Goal: Task Accomplishment & Management: Use online tool/utility

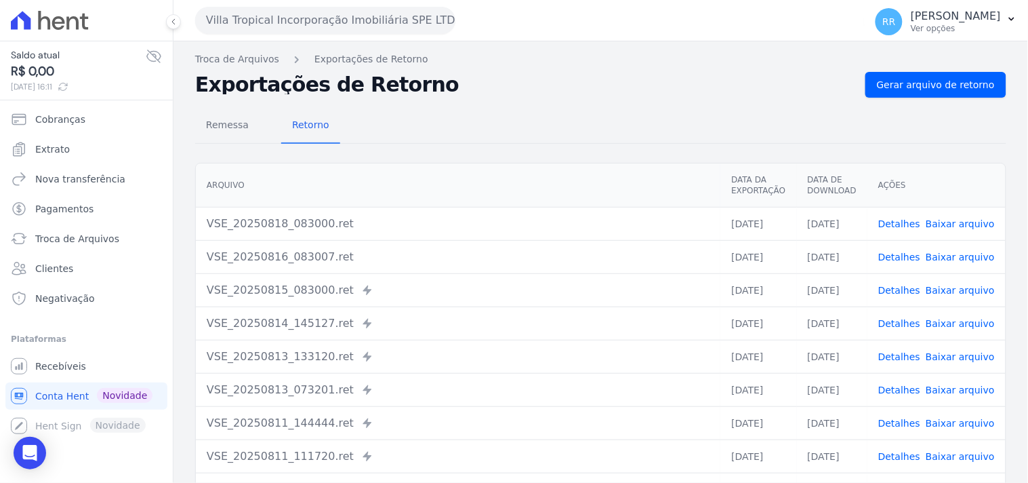
click at [237, 22] on button "Villa Tropical Incorporação Imobiliária SPE LTDA" at bounding box center [325, 20] width 260 height 27
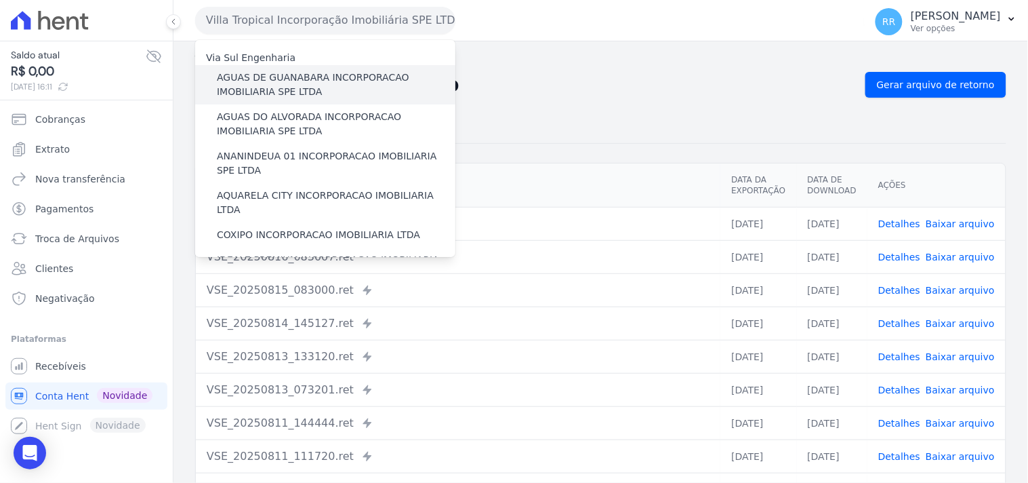
click at [272, 96] on label "AGUAS DE GUANABARA INCORPORACAO IMOBILIARIA SPE LTDA" at bounding box center [336, 84] width 239 height 28
click at [0, 0] on input "AGUAS DE GUANABARA INCORPORACAO IMOBILIARIA SPE LTDA" at bounding box center [0, 0] width 0 height 0
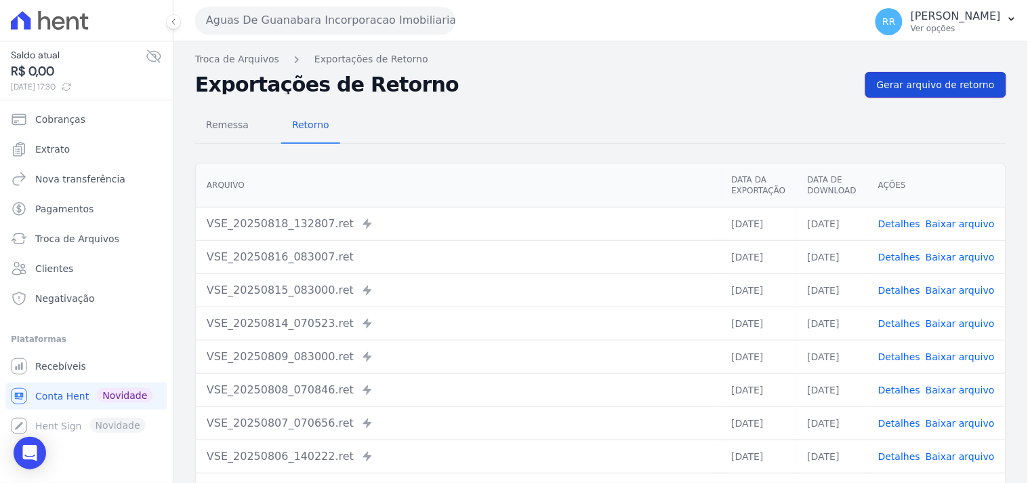
click at [891, 91] on span "Gerar arquivo de retorno" at bounding box center [936, 85] width 118 height 14
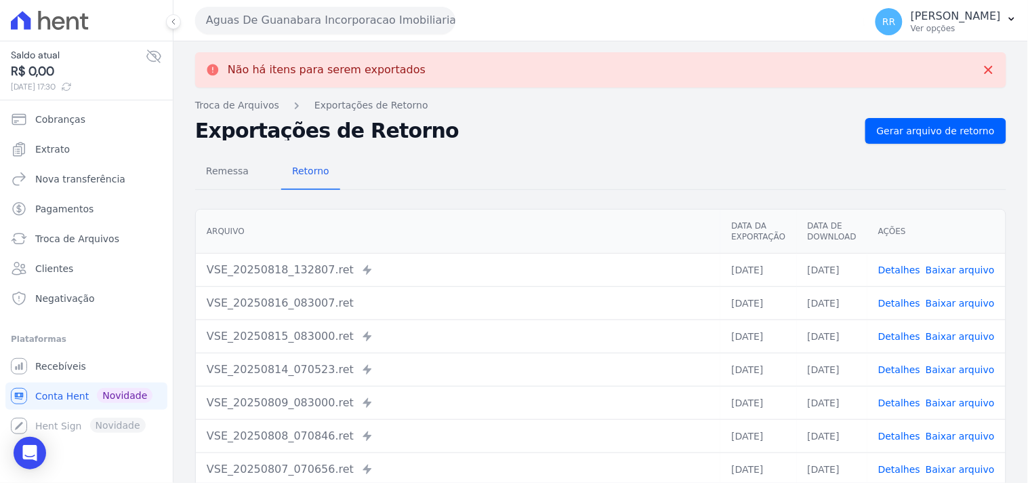
click at [260, 9] on button "Aguas De Guanabara Incorporacao Imobiliaria SPE LTDA" at bounding box center [325, 20] width 260 height 27
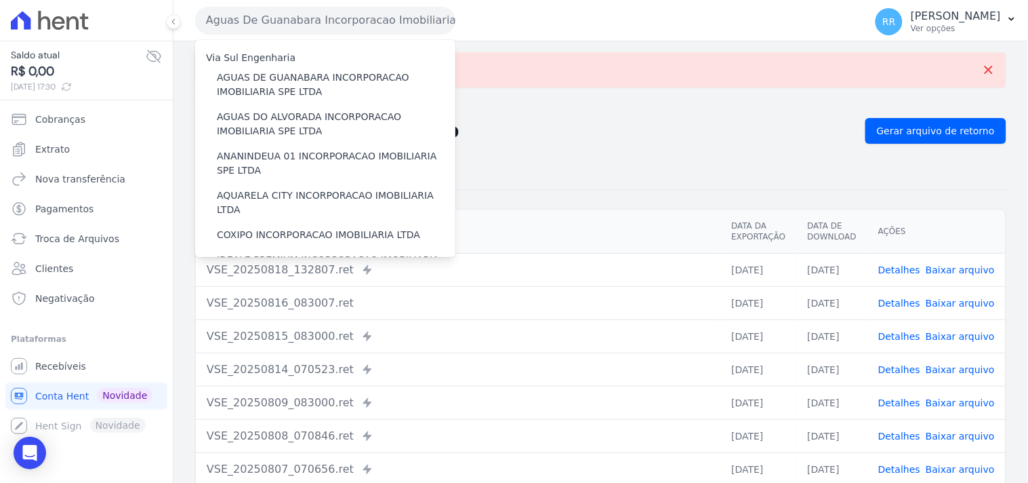
click at [262, 24] on button "Aguas De Guanabara Incorporacao Imobiliaria SPE LTDA" at bounding box center [325, 20] width 260 height 27
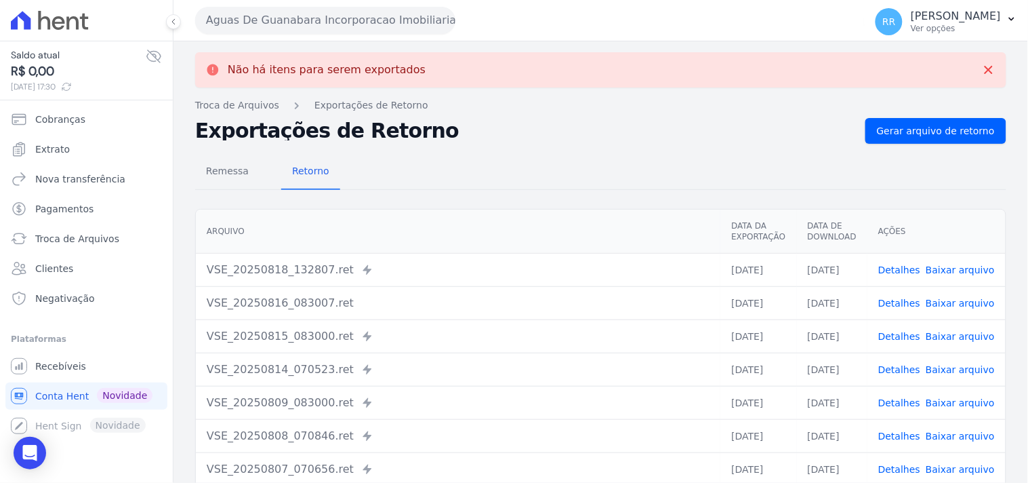
click at [262, 24] on button "Aguas De Guanabara Incorporacao Imobiliaria SPE LTDA" at bounding box center [325, 20] width 260 height 27
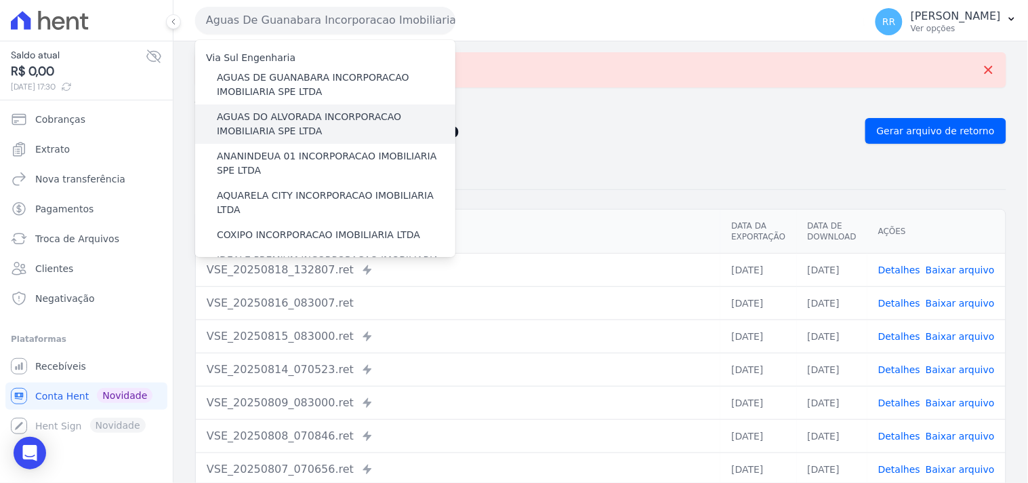
click at [279, 118] on label "AGUAS DO ALVORADA INCORPORACAO IMOBILIARIA SPE LTDA" at bounding box center [336, 124] width 239 height 28
click at [0, 0] on input "AGUAS DO ALVORADA INCORPORACAO IMOBILIARIA SPE LTDA" at bounding box center [0, 0] width 0 height 0
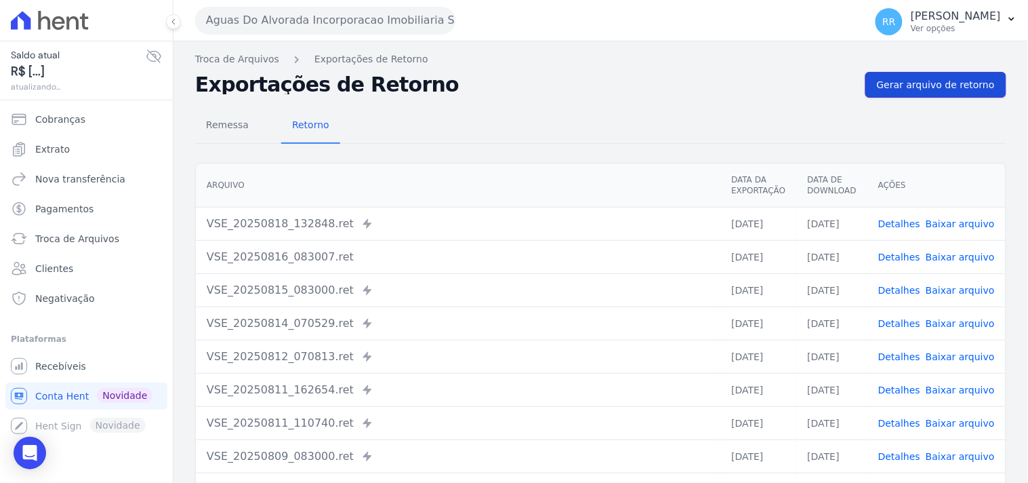
click at [956, 89] on span "Gerar arquivo de retorno" at bounding box center [936, 85] width 118 height 14
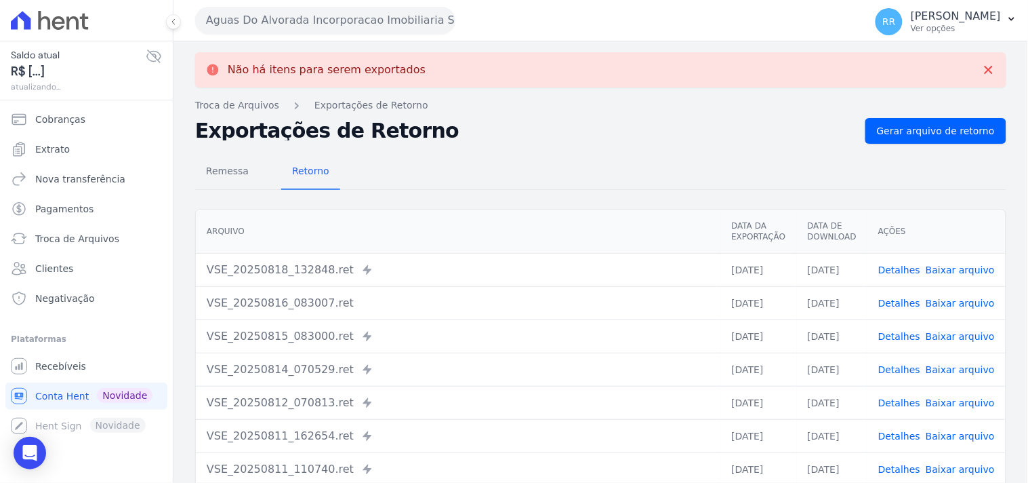
click at [371, 9] on button "Aguas Do Alvorada Incorporacao Imobiliaria SPE LTDA" at bounding box center [325, 20] width 260 height 27
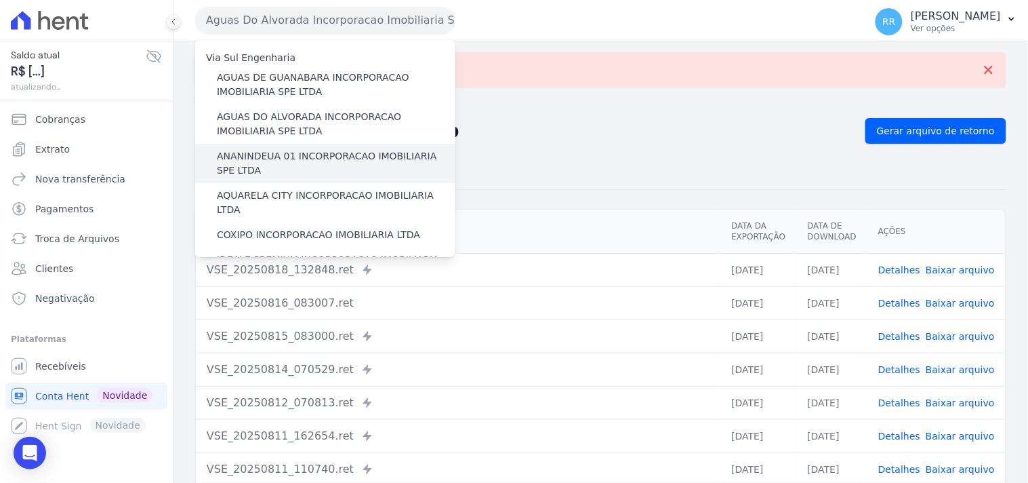
click at [293, 161] on label "ANANINDEUA 01 INCORPORACAO IMOBILIARIA SPE LTDA" at bounding box center [336, 163] width 239 height 28
click at [0, 0] on input "ANANINDEUA 01 INCORPORACAO IMOBILIARIA SPE LTDA" at bounding box center [0, 0] width 0 height 0
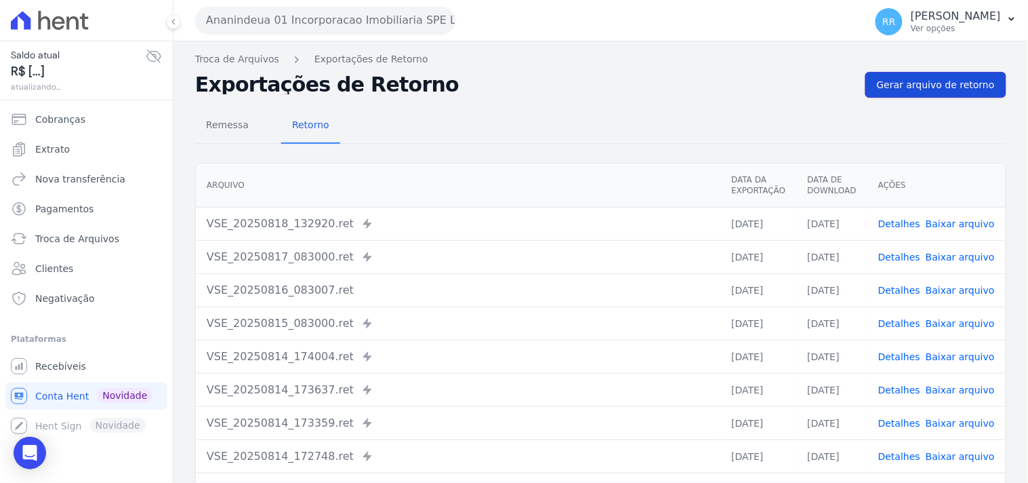
click at [926, 90] on span "Gerar arquivo de retorno" at bounding box center [936, 85] width 118 height 14
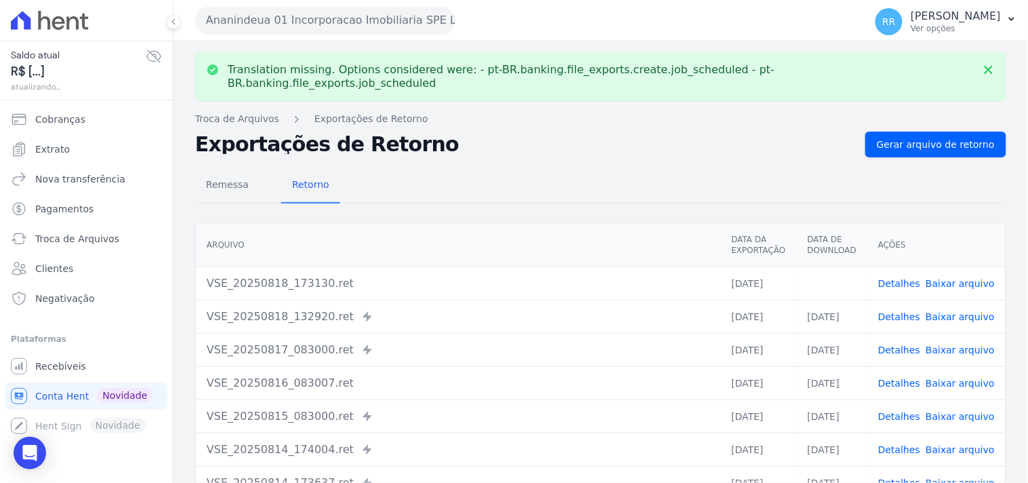
click at [961, 278] on link "Baixar arquivo" at bounding box center [960, 283] width 69 height 11
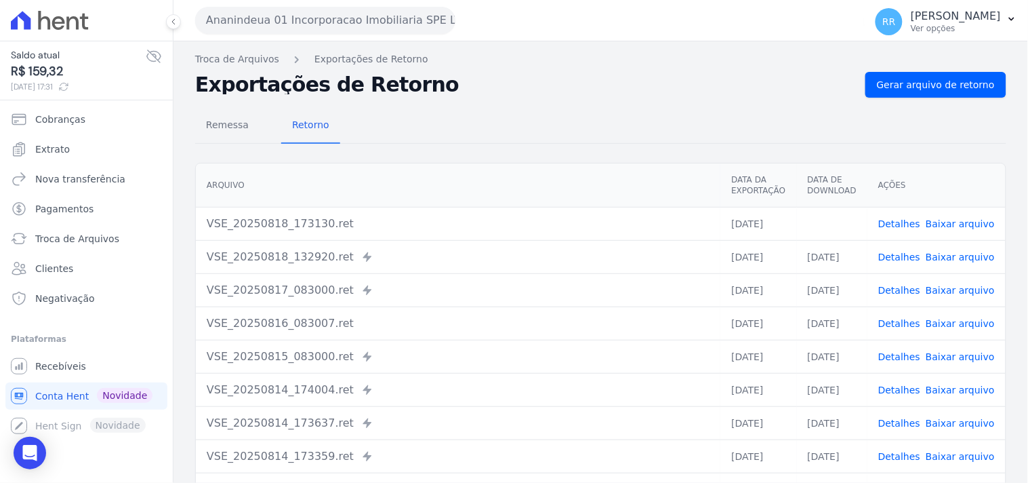
click at [628, 85] on h2 "Exportações de Retorno" at bounding box center [524, 84] width 659 height 19
drag, startPoint x: 655, startPoint y: 129, endPoint x: 647, endPoint y: 129, distance: 8.2
click at [655, 129] on div "Remessa Retorno" at bounding box center [600, 125] width 811 height 35
click at [918, 219] on link "Detalhes" at bounding box center [899, 223] width 42 height 11
click at [343, 22] on button "Ananindeua 01 Incorporacao Imobiliaria SPE LTDA" at bounding box center [325, 20] width 260 height 27
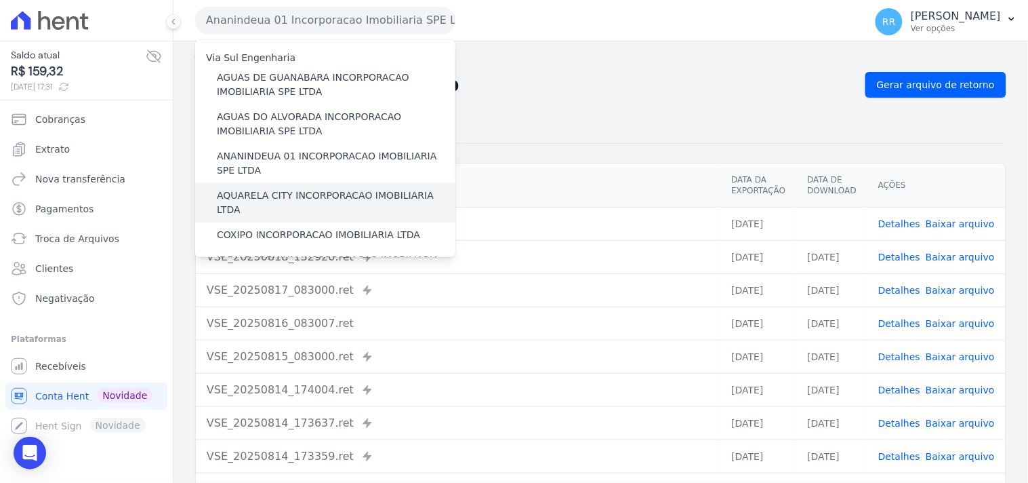
click at [272, 190] on label "AQUARELA CITY INCORPORACAO IMOBILIARIA LTDA" at bounding box center [336, 202] width 239 height 28
click at [0, 0] on input "AQUARELA CITY INCORPORACAO IMOBILIARIA LTDA" at bounding box center [0, 0] width 0 height 0
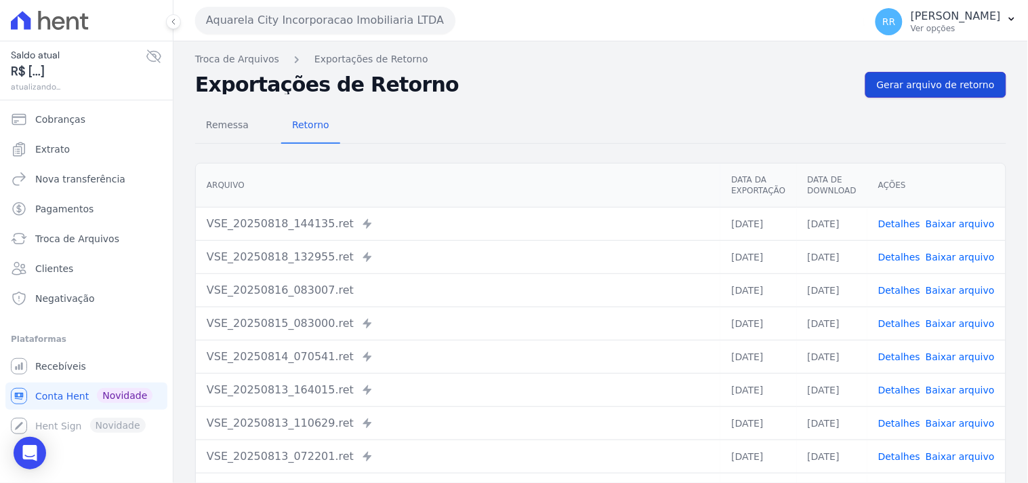
click at [899, 75] on link "Gerar arquivo de retorno" at bounding box center [935, 85] width 141 height 26
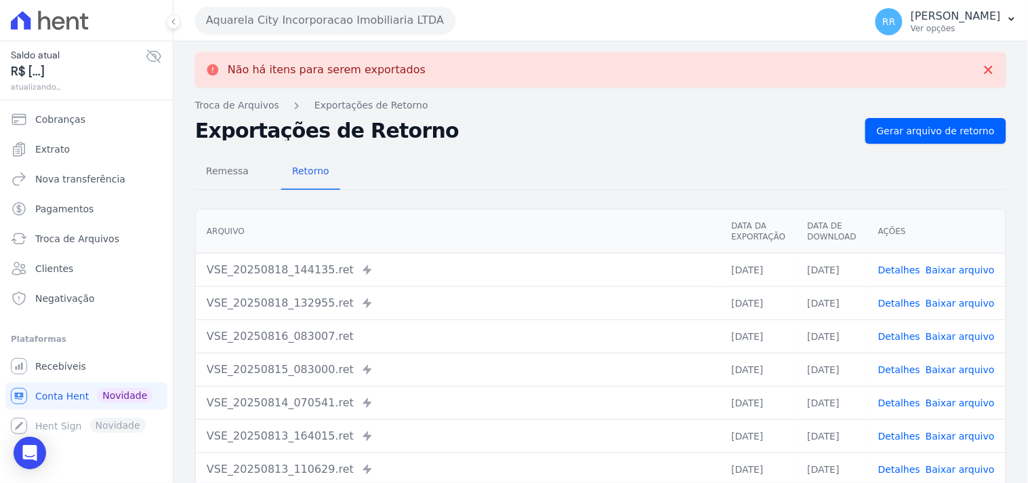
click at [309, 18] on button "Aquarela City Incorporacao Imobiliaria LTDA" at bounding box center [325, 20] width 260 height 27
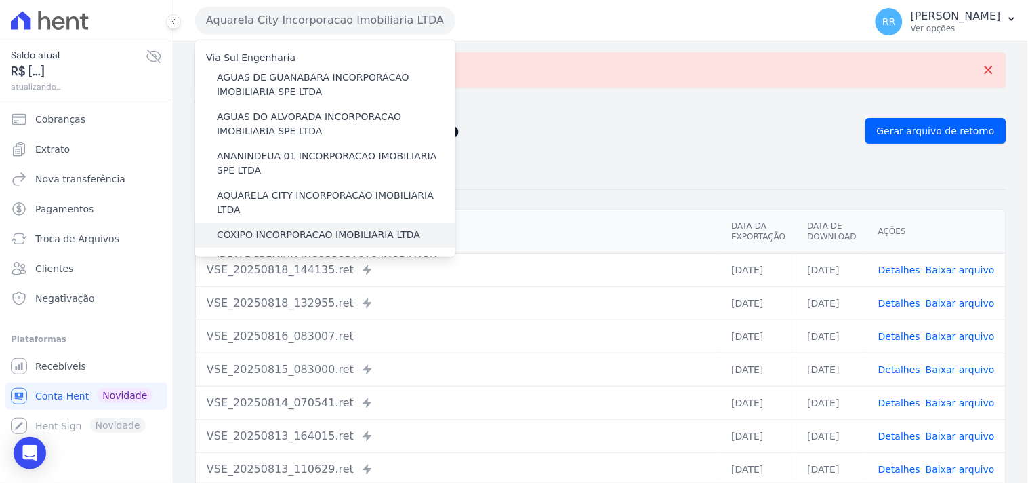
click at [245, 228] on label "COXIPO INCORPORACAO IMOBILIARIA LTDA" at bounding box center [318, 235] width 203 height 14
click at [0, 0] on input "COXIPO INCORPORACAO IMOBILIARIA LTDA" at bounding box center [0, 0] width 0 height 0
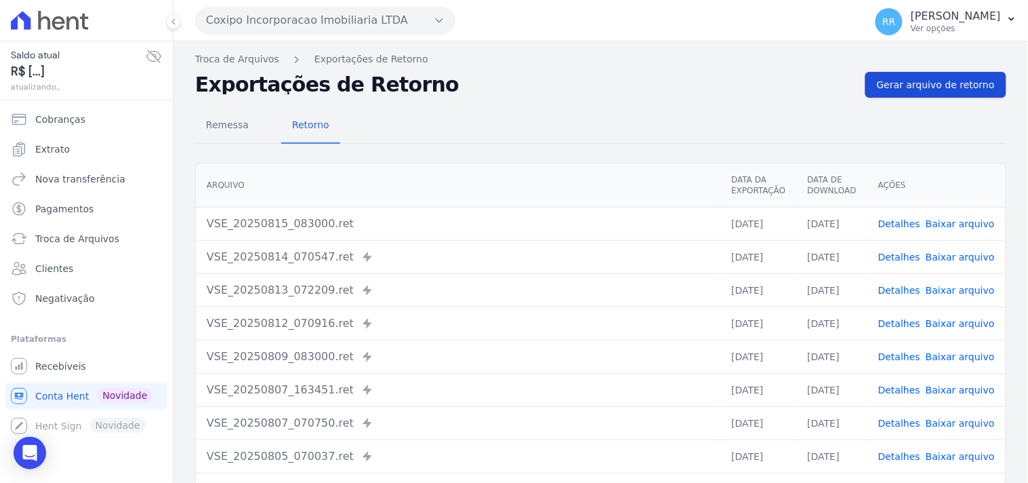
click at [930, 86] on span "Gerar arquivo de retorno" at bounding box center [936, 85] width 118 height 14
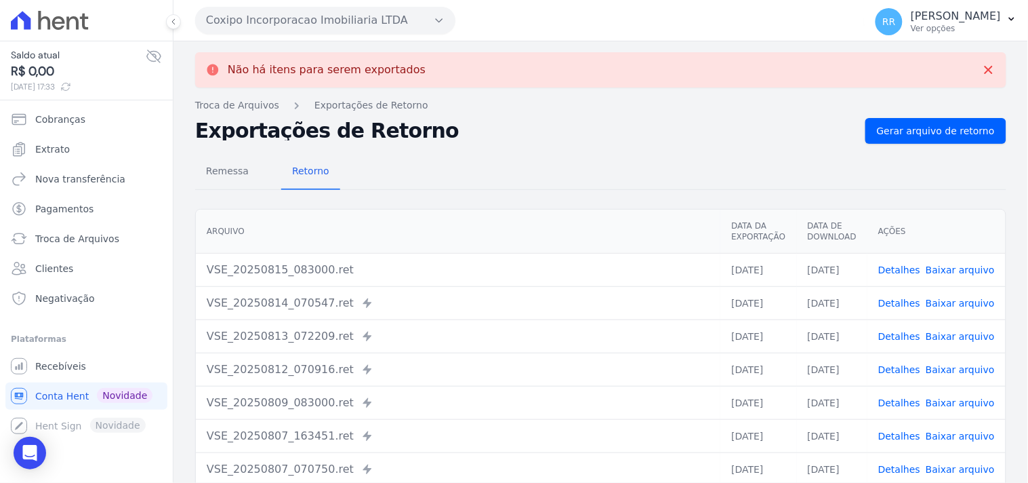
click at [281, 30] on button "Coxipo Incorporacao Imobiliaria LTDA" at bounding box center [325, 20] width 260 height 27
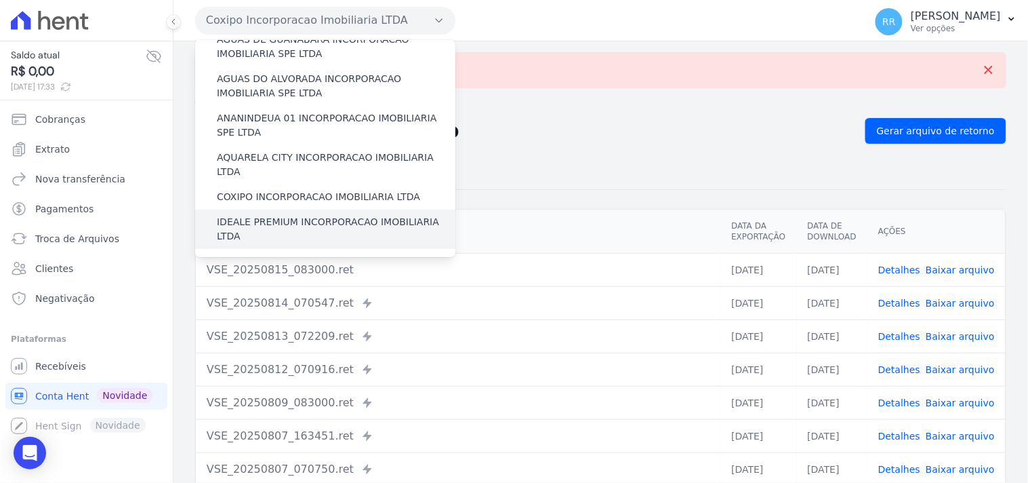
scroll to position [50, 0]
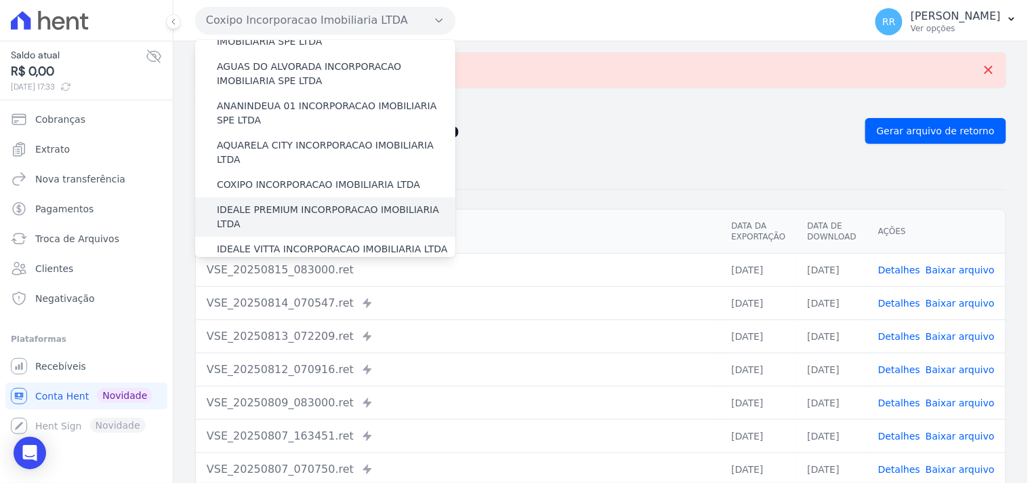
click at [268, 205] on label "IDEALE PREMIUM INCORPORACAO IMOBILIARIA LTDA" at bounding box center [336, 217] width 239 height 28
click at [0, 0] on input "IDEALE PREMIUM INCORPORACAO IMOBILIARIA LTDA" at bounding box center [0, 0] width 0 height 0
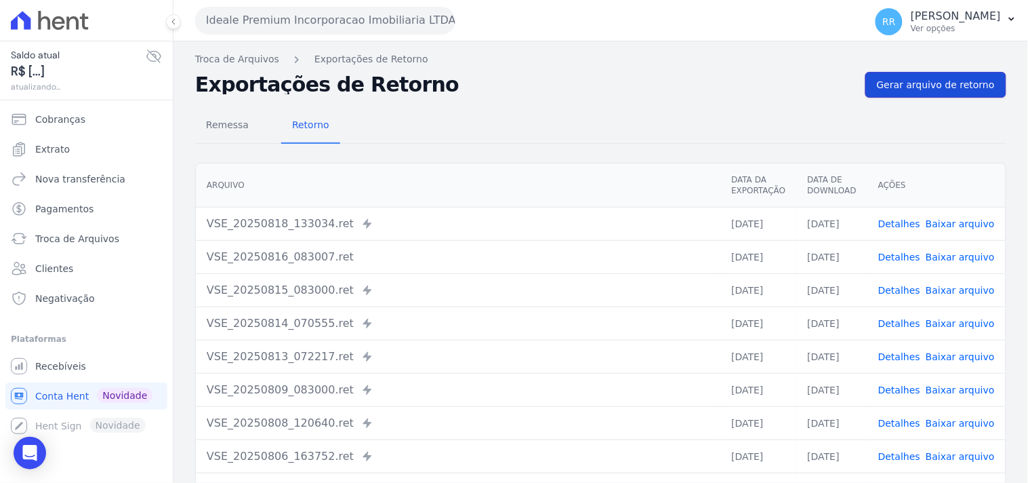
click at [911, 89] on span "Gerar arquivo de retorno" at bounding box center [936, 85] width 118 height 14
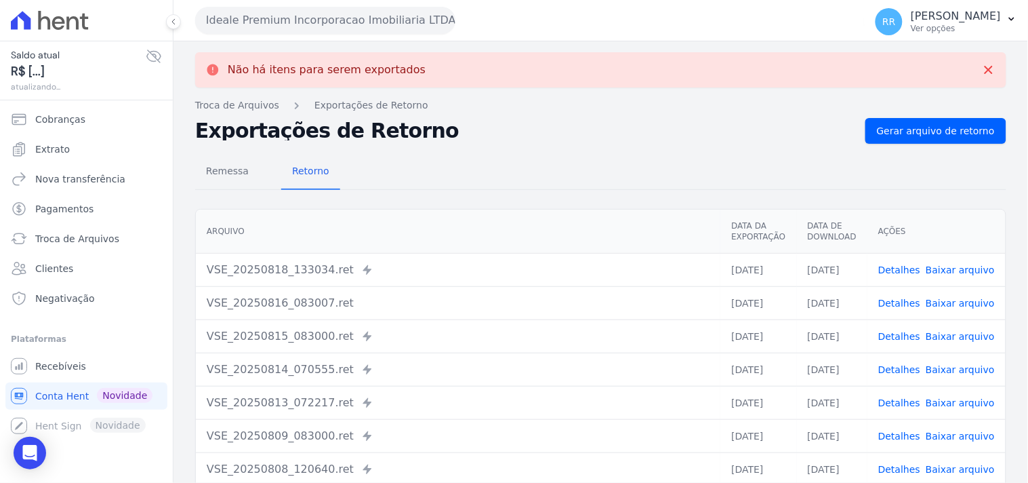
click at [328, 24] on button "Ideale Premium Incorporacao Imobiliaria LTDA" at bounding box center [325, 20] width 260 height 27
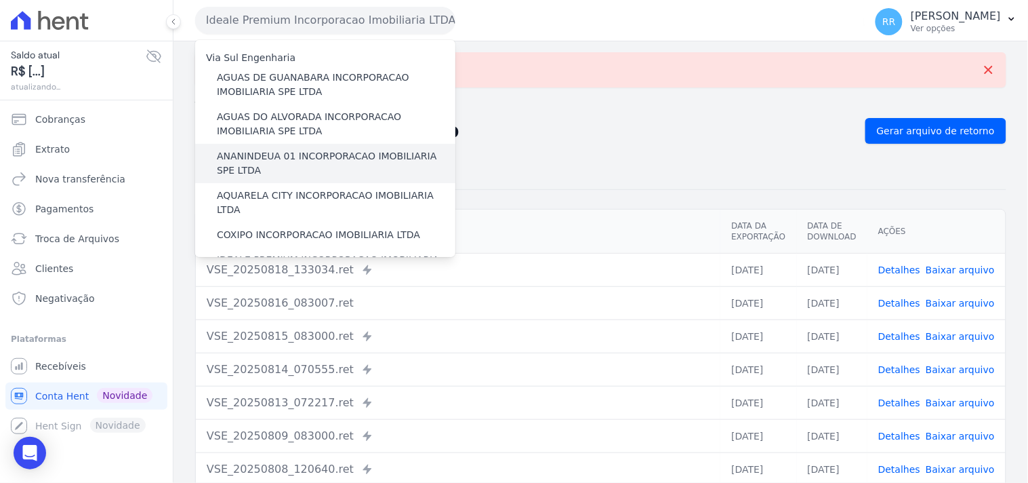
scroll to position [125, 0]
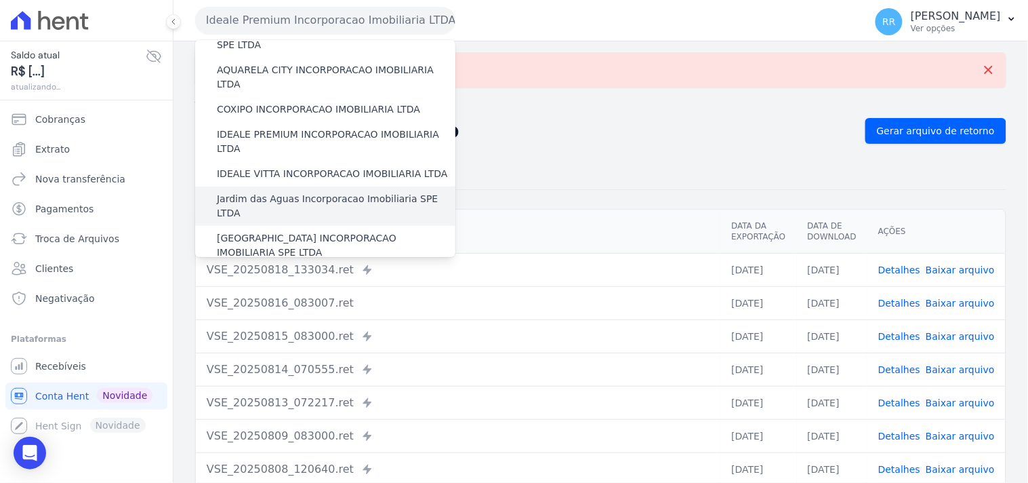
click at [274, 192] on label "Jardim das Aguas Incorporacao Imobiliaria SPE LTDA" at bounding box center [336, 206] width 239 height 28
click at [0, 0] on input "Jardim das Aguas Incorporacao Imobiliaria SPE LTDA" at bounding box center [0, 0] width 0 height 0
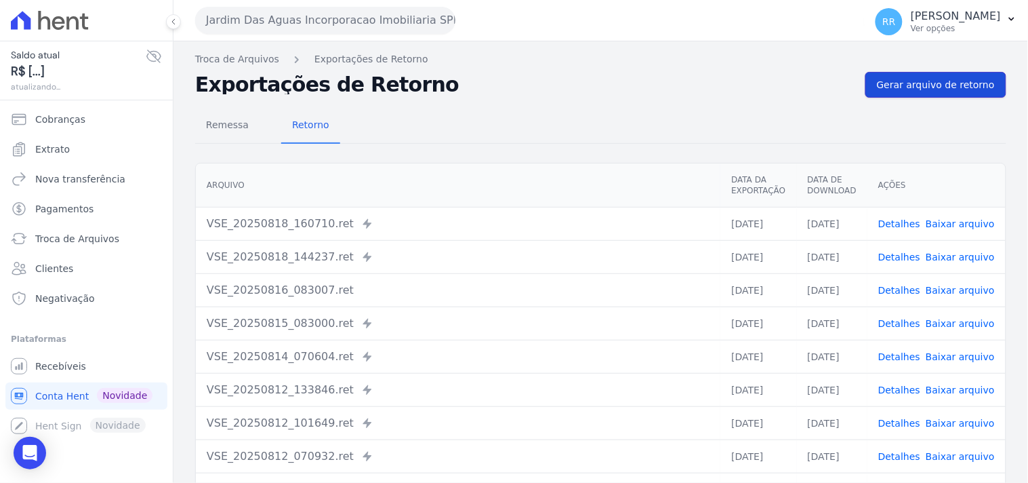
click at [956, 93] on link "Gerar arquivo de retorno" at bounding box center [935, 85] width 141 height 26
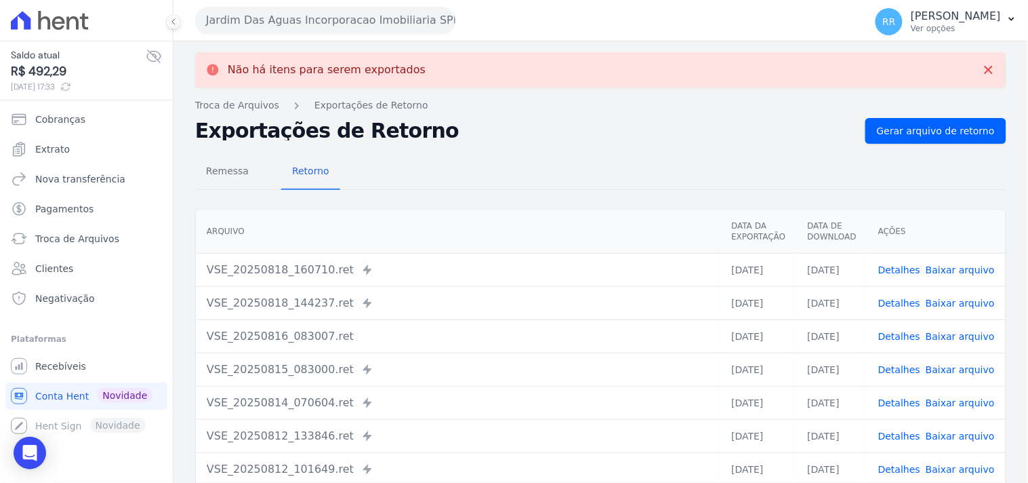
drag, startPoint x: 415, startPoint y: 39, endPoint x: 408, endPoint y: 20, distance: 19.5
click at [415, 34] on div "Jardim Das Aguas Incorporacao Imobiliaria SPE LTDA Via Sul Engenharia AGUAS DE …" at bounding box center [527, 20] width 664 height 42
click at [408, 20] on button "Jardim Das Aguas Incorporacao Imobiliaria SPE LTDA" at bounding box center [325, 20] width 260 height 27
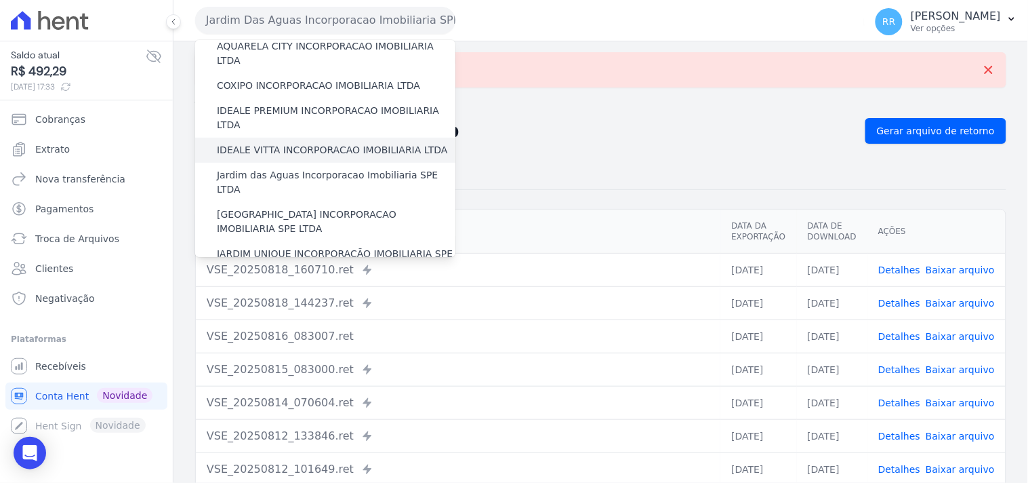
scroll to position [150, 0]
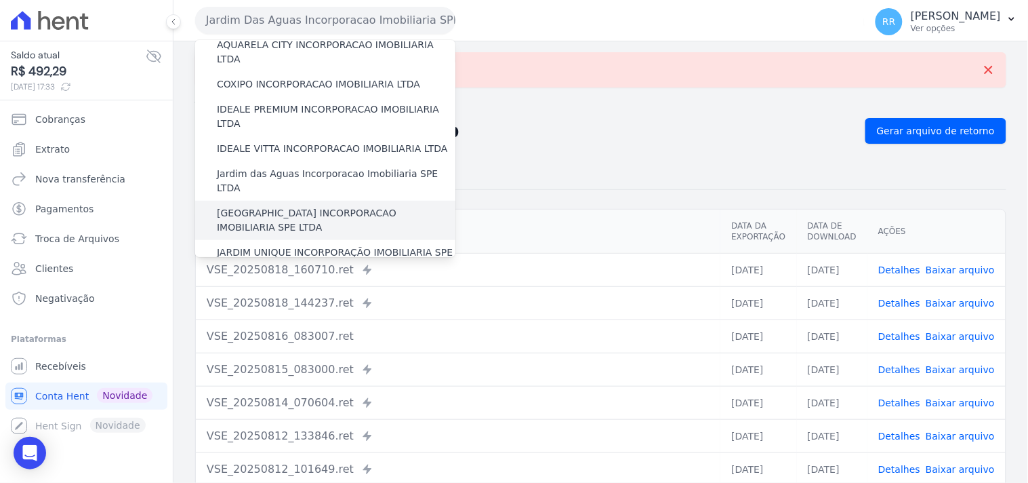
click at [255, 206] on label "[GEOGRAPHIC_DATA] INCORPORACAO IMOBILIARIA SPE LTDA" at bounding box center [336, 220] width 239 height 28
click at [0, 0] on input "[GEOGRAPHIC_DATA] INCORPORACAO IMOBILIARIA SPE LTDA" at bounding box center [0, 0] width 0 height 0
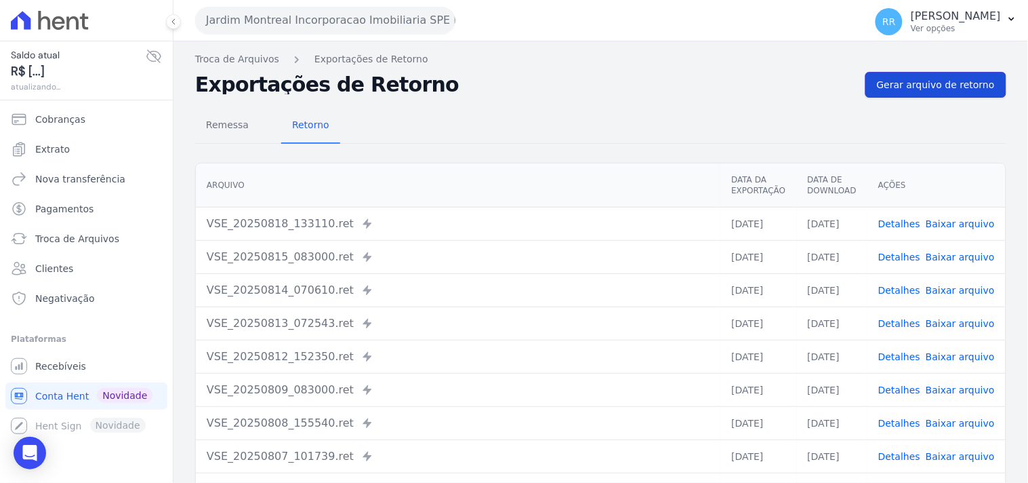
click at [986, 89] on link "Gerar arquivo de retorno" at bounding box center [935, 85] width 141 height 26
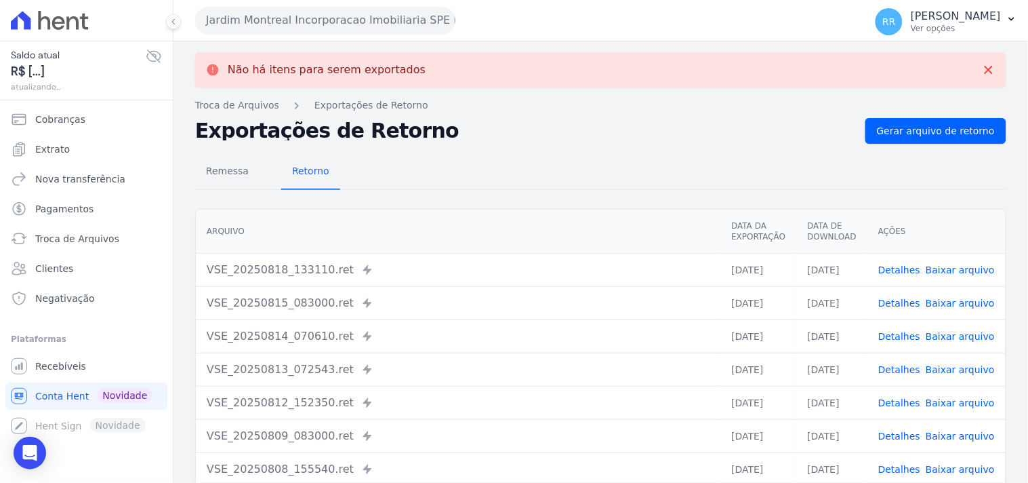
click at [451, 32] on div "Jardim Montreal Incorporacao Imobiliaria SPE LTDA" at bounding box center [325, 20] width 260 height 27
click at [434, 31] on button "Jardim Montreal Incorporacao Imobiliaria SPE LTDA" at bounding box center [325, 20] width 260 height 27
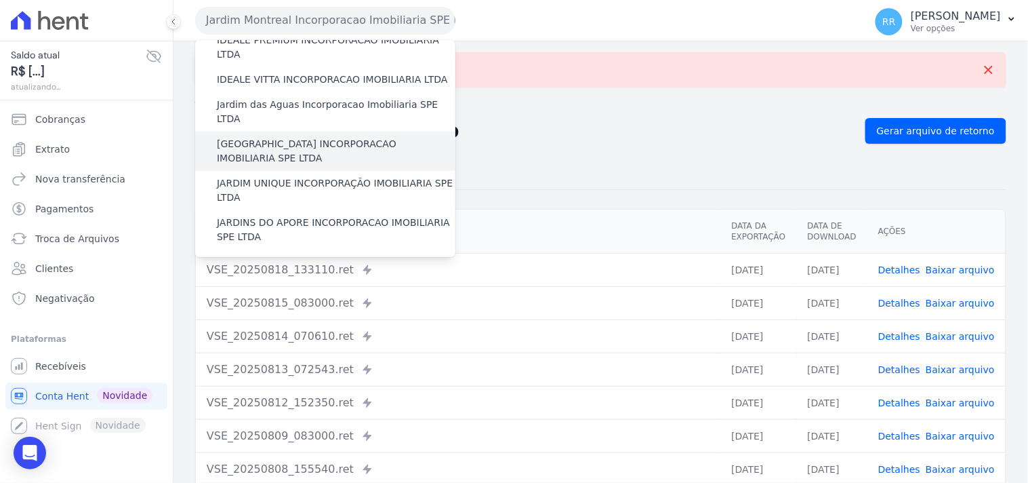
scroll to position [226, 0]
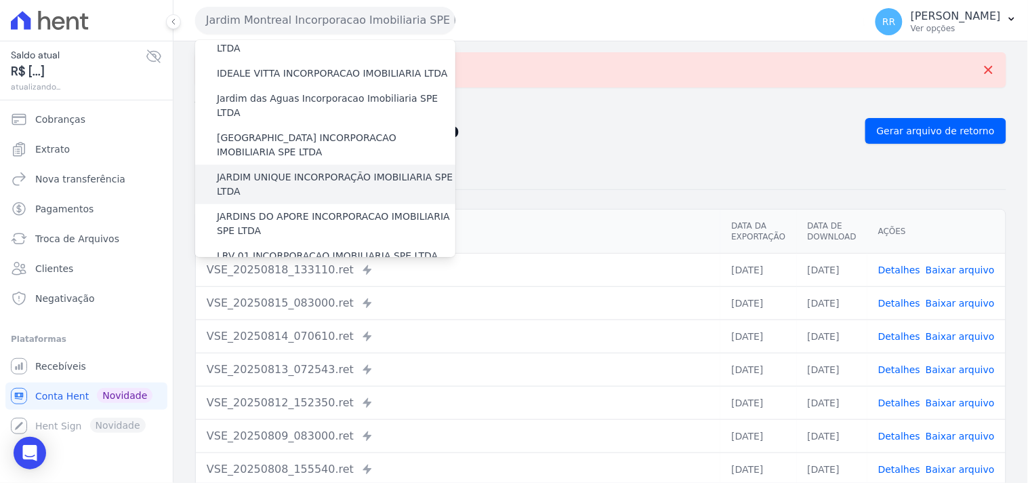
click at [291, 165] on div "JARDIM UNIQUE INCORPORAÇÃO IMOBILIARIA SPE LTDA" at bounding box center [325, 184] width 260 height 39
click at [288, 170] on label "JARDIM UNIQUE INCORPORAÇÃO IMOBILIARIA SPE LTDA" at bounding box center [336, 184] width 239 height 28
click at [0, 0] on input "JARDIM UNIQUE INCORPORAÇÃO IMOBILIARIA SPE LTDA" at bounding box center [0, 0] width 0 height 0
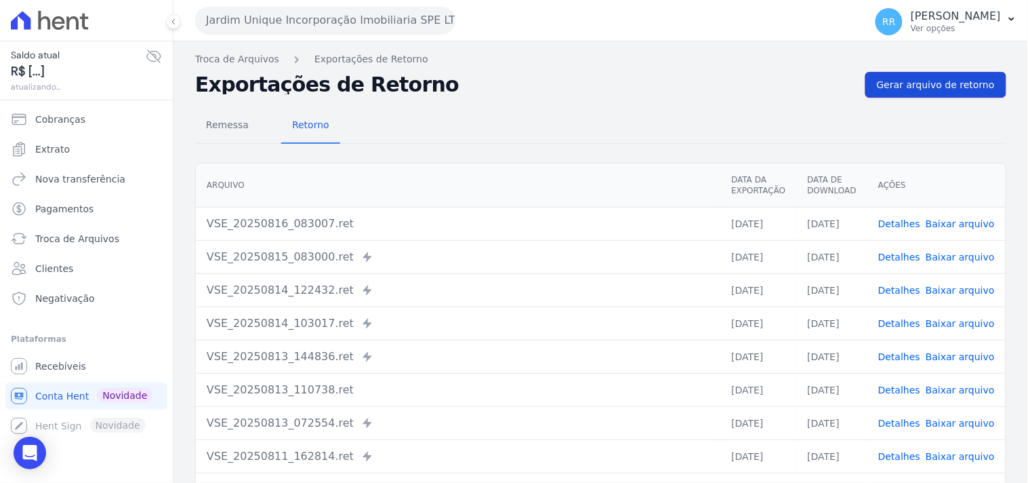
click at [886, 83] on span "Gerar arquivo de retorno" at bounding box center [936, 85] width 118 height 14
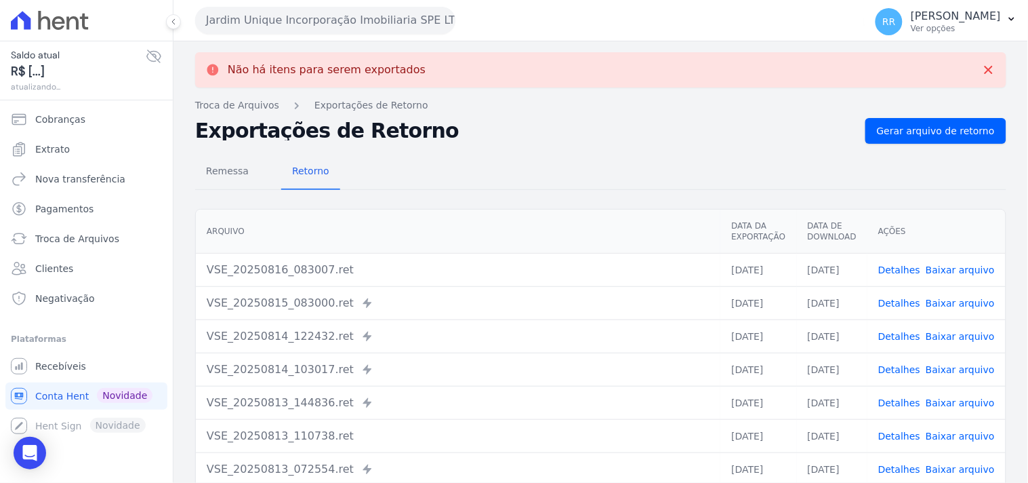
click at [270, 22] on button "Jardim Unique Incorporação Imobiliaria SPE LTDA" at bounding box center [325, 20] width 260 height 27
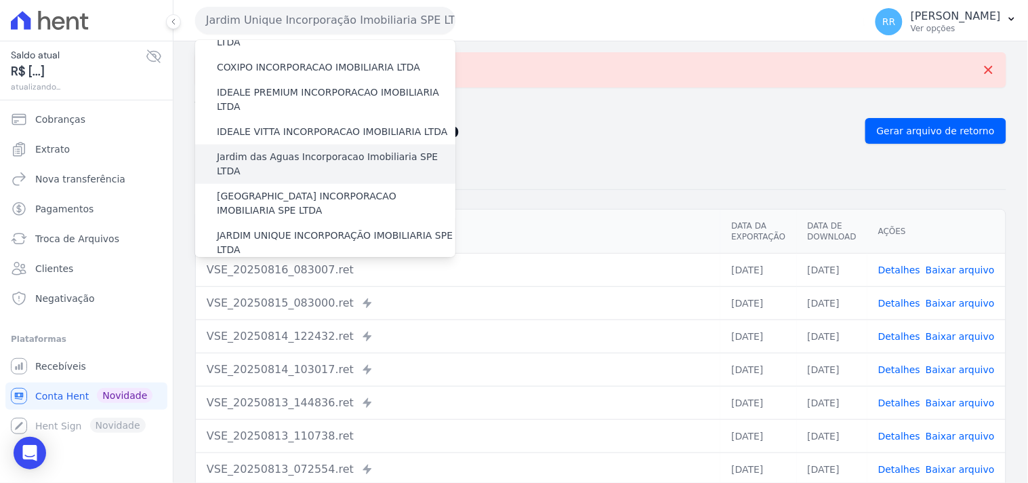
scroll to position [175, 0]
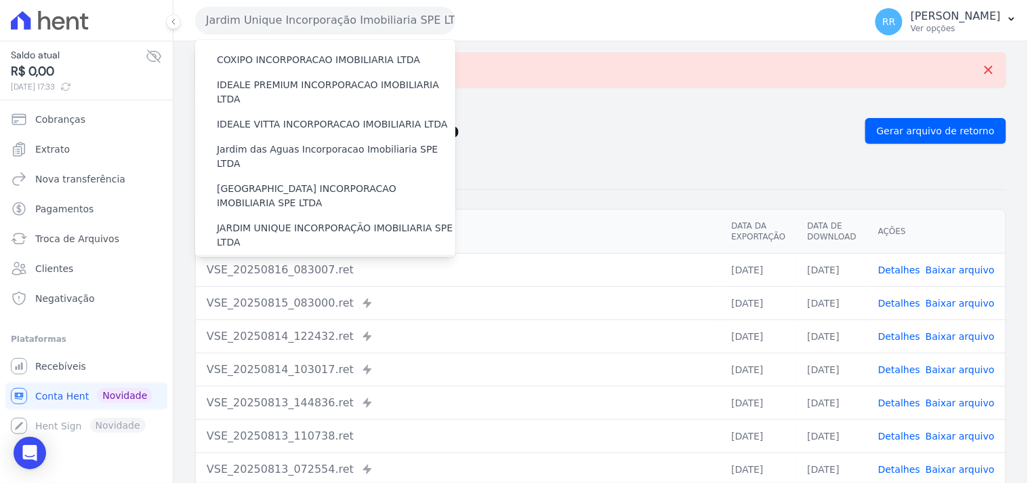
click at [285, 255] on div "JARDINS DO APORE INCORPORACAO IMOBILIARIA SPE LTDA" at bounding box center [325, 274] width 260 height 39
click at [285, 260] on label "JARDINS DO APORE INCORPORACAO IMOBILIARIA SPE LTDA" at bounding box center [336, 274] width 239 height 28
click at [0, 0] on input "JARDINS DO APORE INCORPORACAO IMOBILIARIA SPE LTDA" at bounding box center [0, 0] width 0 height 0
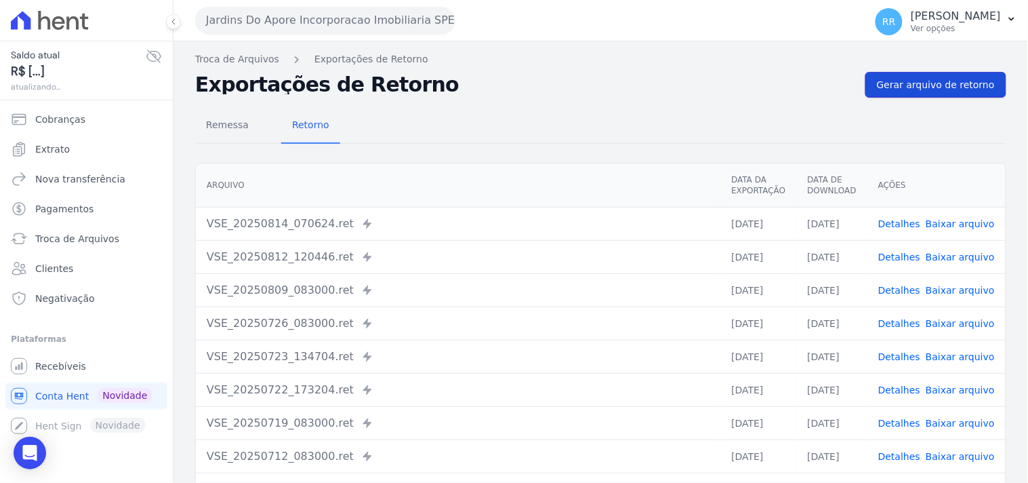
click at [950, 90] on span "Gerar arquivo de retorno" at bounding box center [936, 85] width 118 height 14
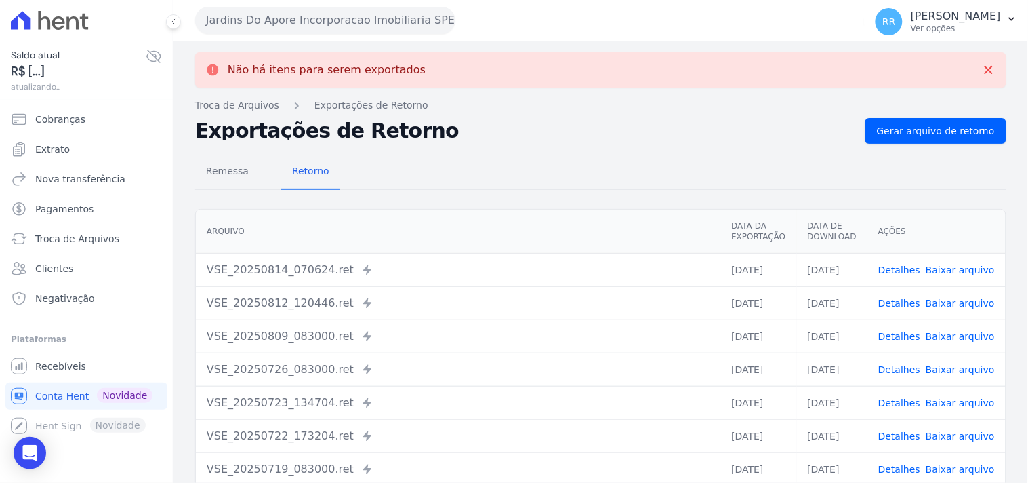
click at [310, 22] on button "Jardins Do Apore Incorporacao Imobiliaria SPE LTDA" at bounding box center [325, 20] width 260 height 27
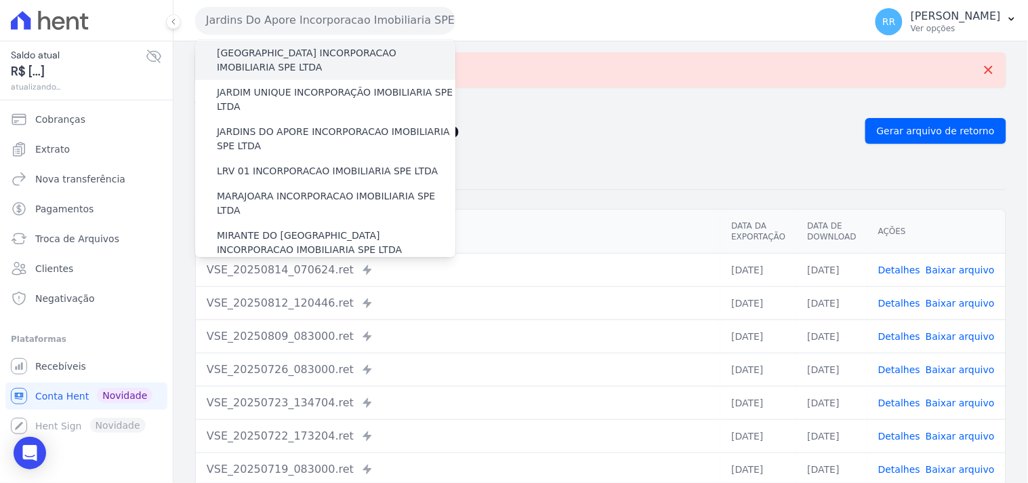
scroll to position [326, 0]
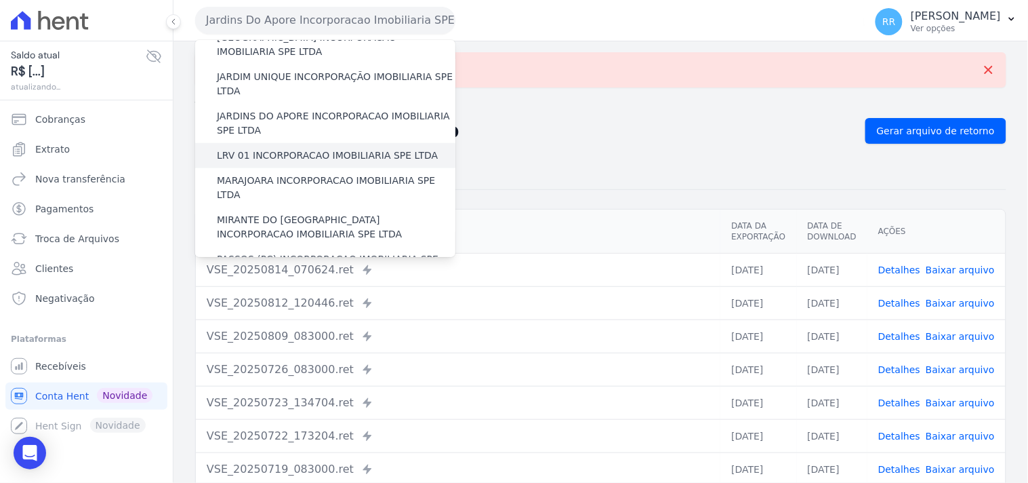
click at [291, 148] on label "LRV 01 INCORPORACAO IMOBILIARIA SPE LTDA" at bounding box center [327, 155] width 221 height 14
click at [0, 0] on input "LRV 01 INCORPORACAO IMOBILIARIA SPE LTDA" at bounding box center [0, 0] width 0 height 0
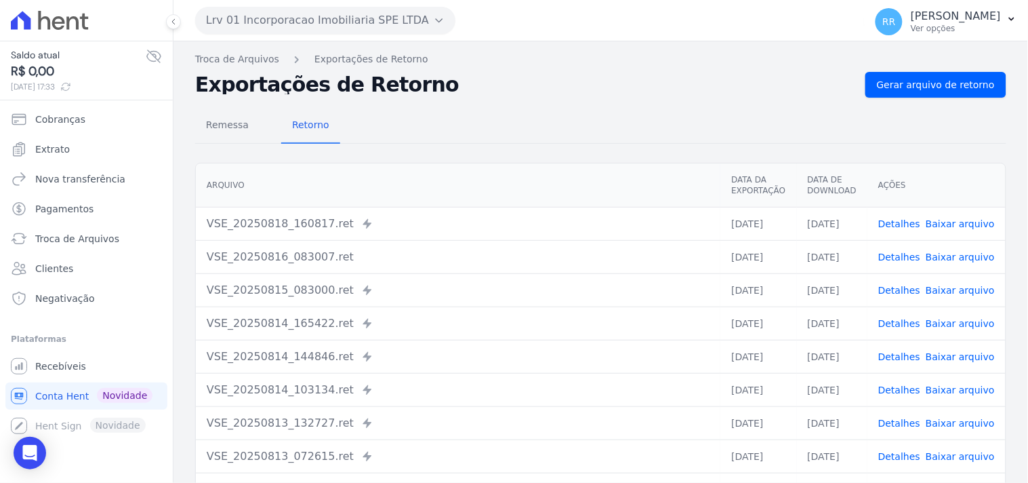
click at [913, 100] on div "Remessa Retorno [GEOGRAPHIC_DATA] Data da Exportação Data de Download Ações VSE…" at bounding box center [600, 343] width 811 height 490
click at [923, 91] on span "Gerar arquivo de retorno" at bounding box center [936, 85] width 118 height 14
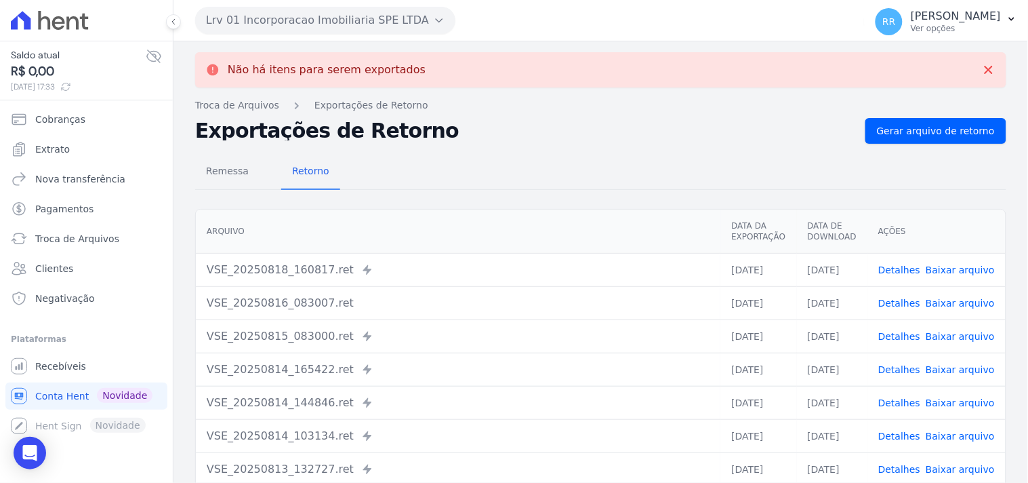
click at [308, 21] on button "Lrv 01 Incorporacao Imobiliaria SPE LTDA" at bounding box center [325, 20] width 260 height 27
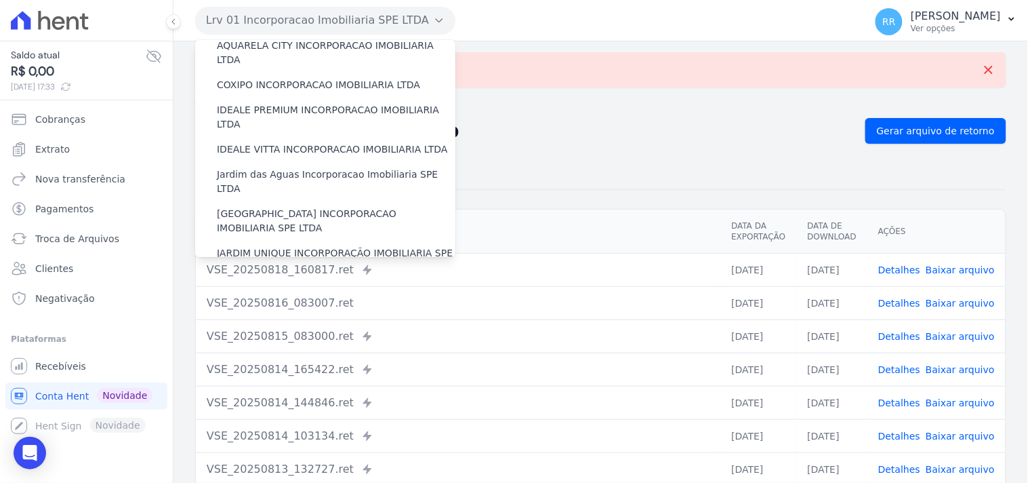
scroll to position [276, 0]
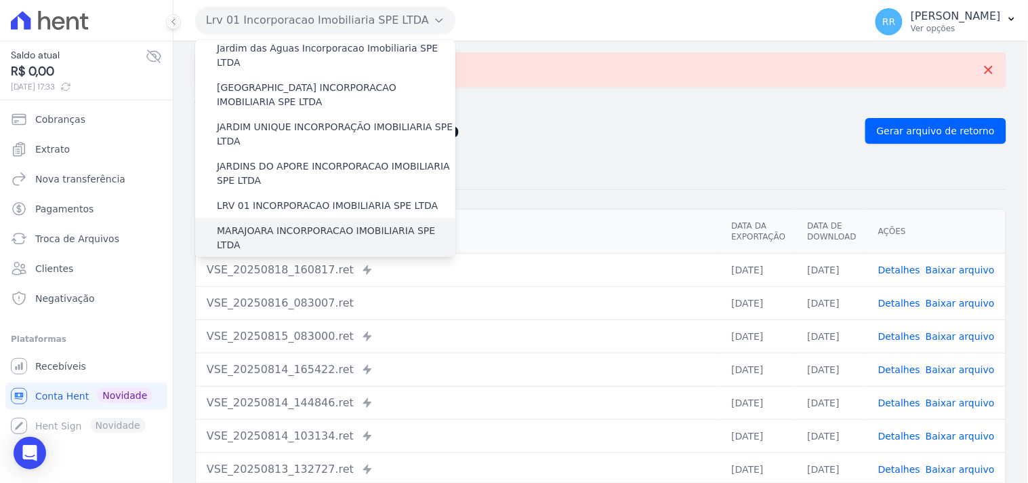
click at [272, 224] on label "MARAJOARA INCORPORACAO IMOBILIARIA SPE LTDA" at bounding box center [336, 238] width 239 height 28
click at [0, 0] on input "MARAJOARA INCORPORACAO IMOBILIARIA SPE LTDA" at bounding box center [0, 0] width 0 height 0
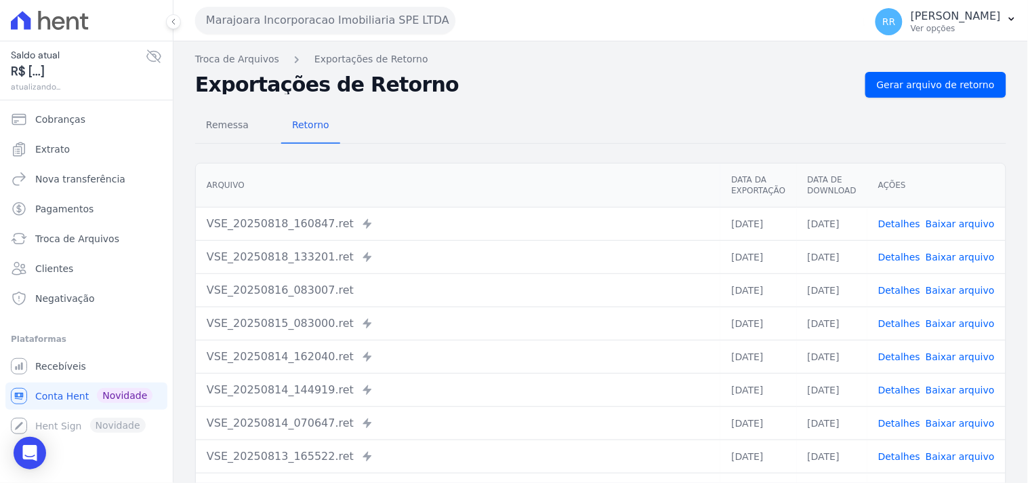
click at [947, 100] on div "Remessa Retorno [GEOGRAPHIC_DATA] Data da Exportação Data de Download Ações VSE…" at bounding box center [600, 343] width 811 height 490
click at [953, 85] on span "Gerar arquivo de retorno" at bounding box center [936, 85] width 118 height 14
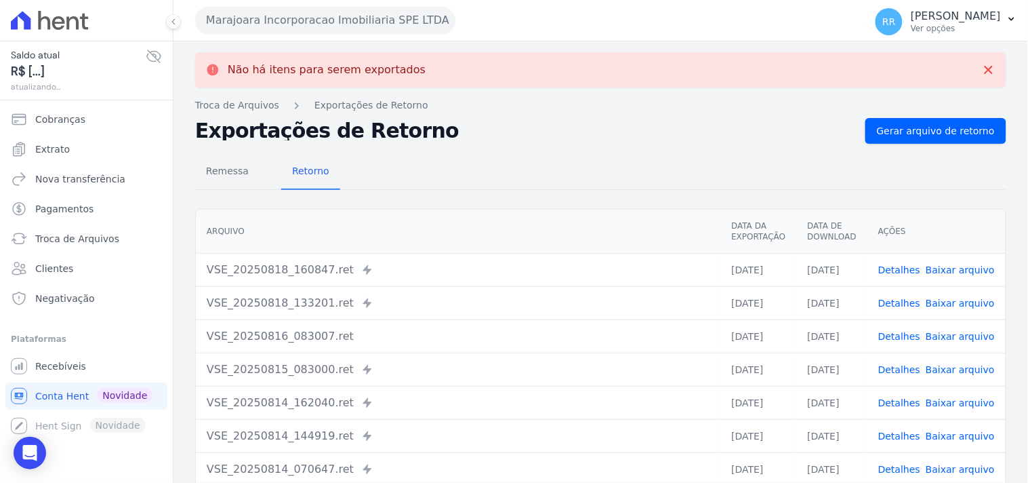
click at [214, 25] on button "Marajoara Incorporacao Imobiliaria SPE LTDA" at bounding box center [325, 20] width 260 height 27
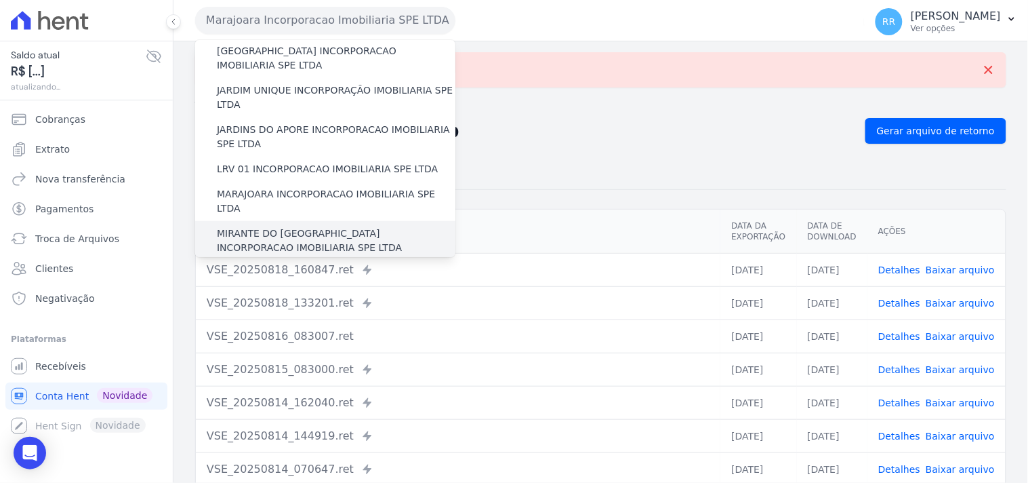
scroll to position [326, 0]
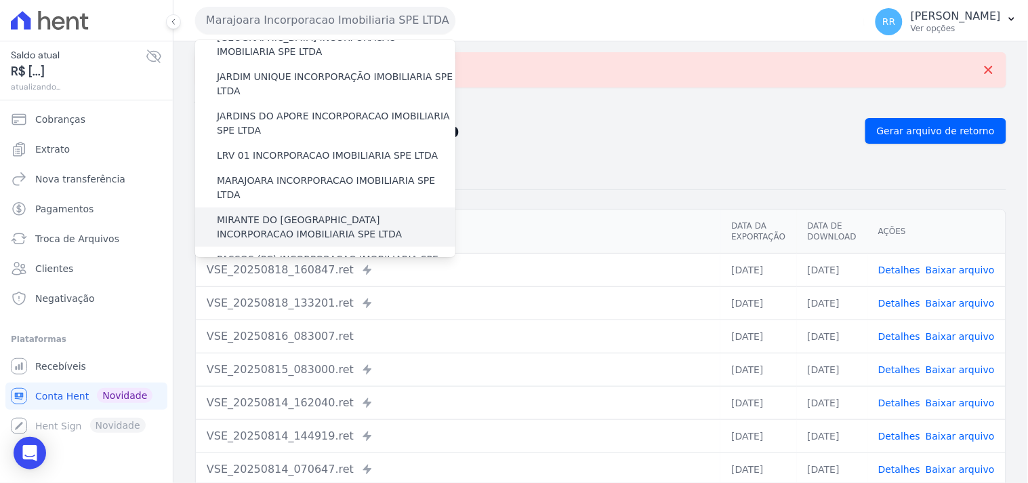
click at [263, 213] on label "MIRANTE DO [GEOGRAPHIC_DATA] INCORPORACAO IMOBILIARIA SPE LTDA" at bounding box center [336, 227] width 239 height 28
click at [0, 0] on input "MIRANTE DO [GEOGRAPHIC_DATA] INCORPORACAO IMOBILIARIA SPE LTDA" at bounding box center [0, 0] width 0 height 0
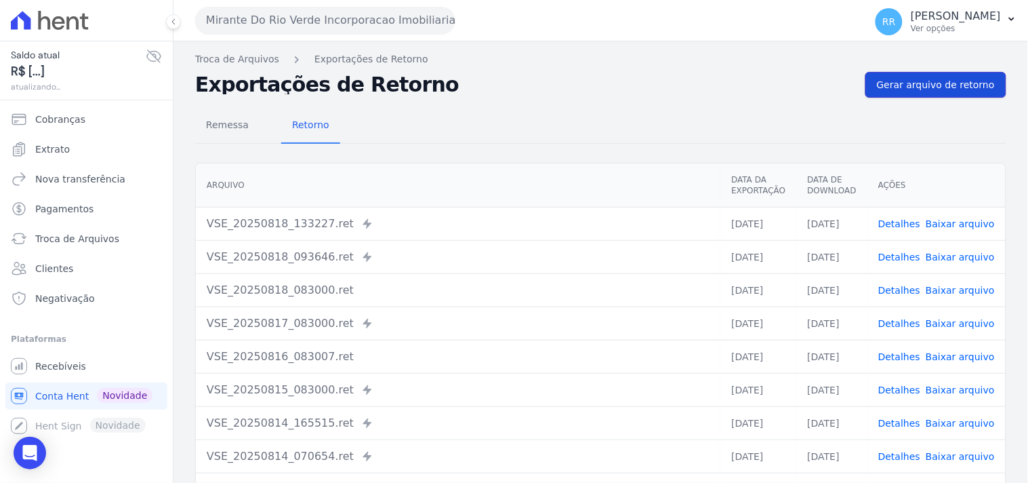
click at [884, 91] on link "Gerar arquivo de retorno" at bounding box center [935, 85] width 141 height 26
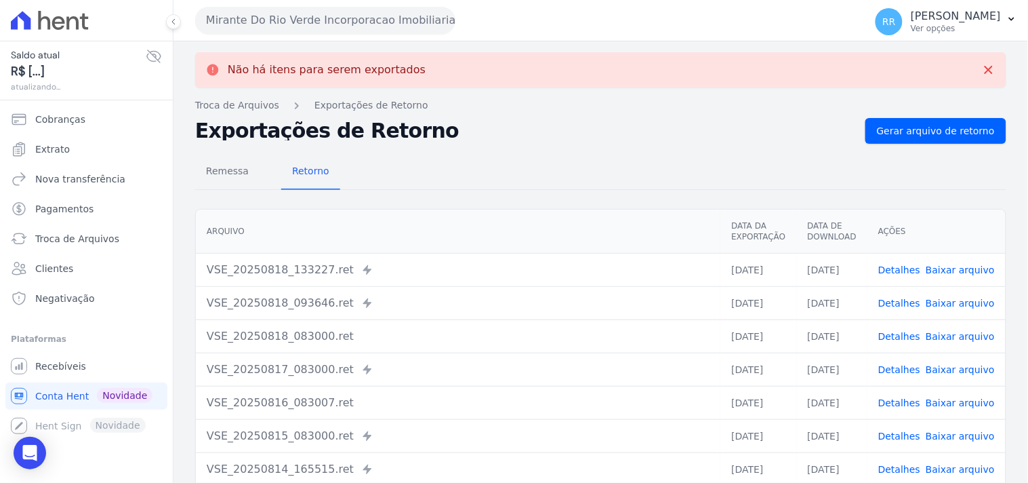
click at [266, 19] on button "Mirante Do Rio Verde Incorporacao Imobiliaria SPE LTDA" at bounding box center [325, 20] width 260 height 27
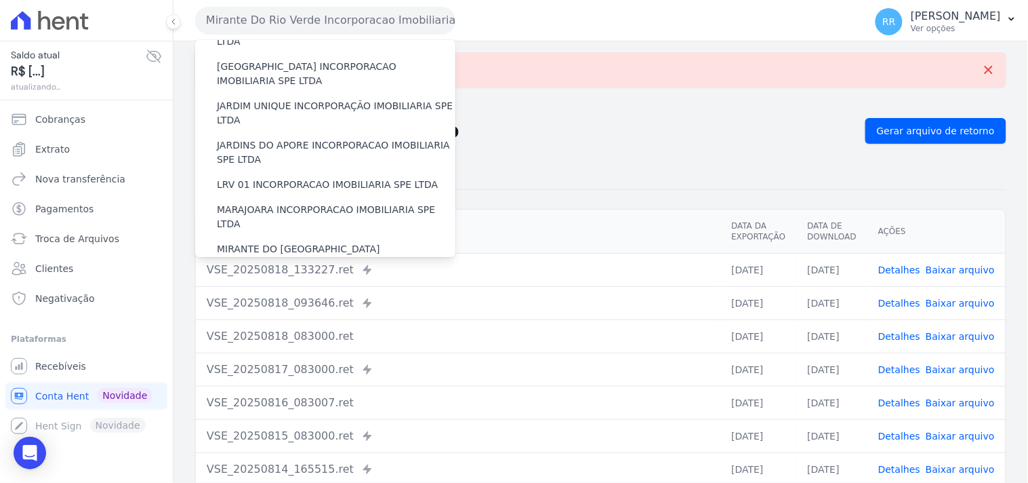
scroll to position [301, 0]
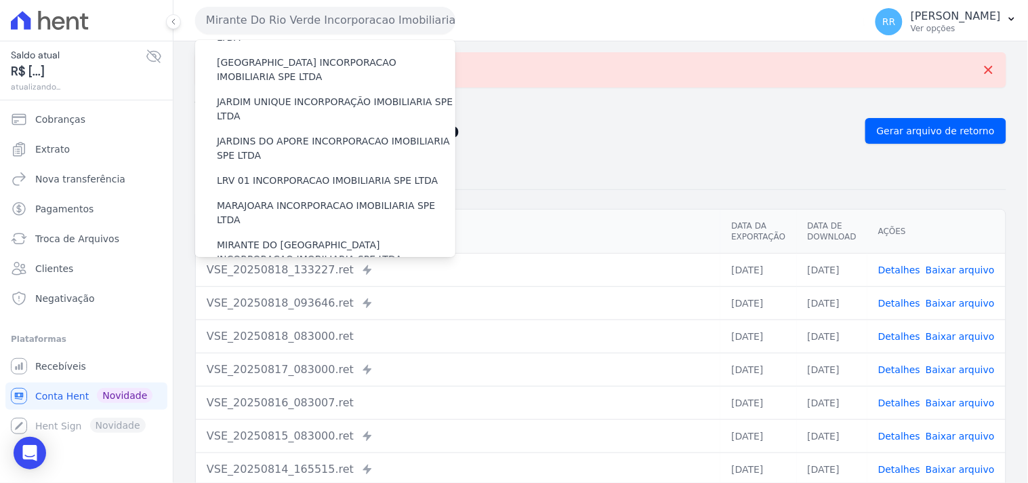
click at [256, 277] on label "PASSOS (PC) INCORPORACAO IMOBILIARIA SPE LTDA" at bounding box center [336, 291] width 239 height 28
click at [0, 0] on input "PASSOS (PC) INCORPORACAO IMOBILIARIA SPE LTDA" at bounding box center [0, 0] width 0 height 0
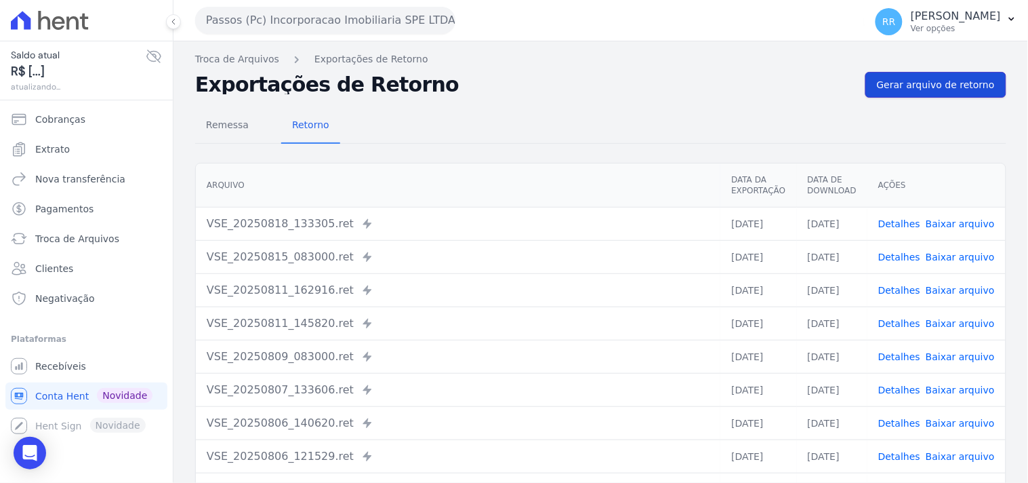
click at [926, 80] on span "Gerar arquivo de retorno" at bounding box center [936, 85] width 118 height 14
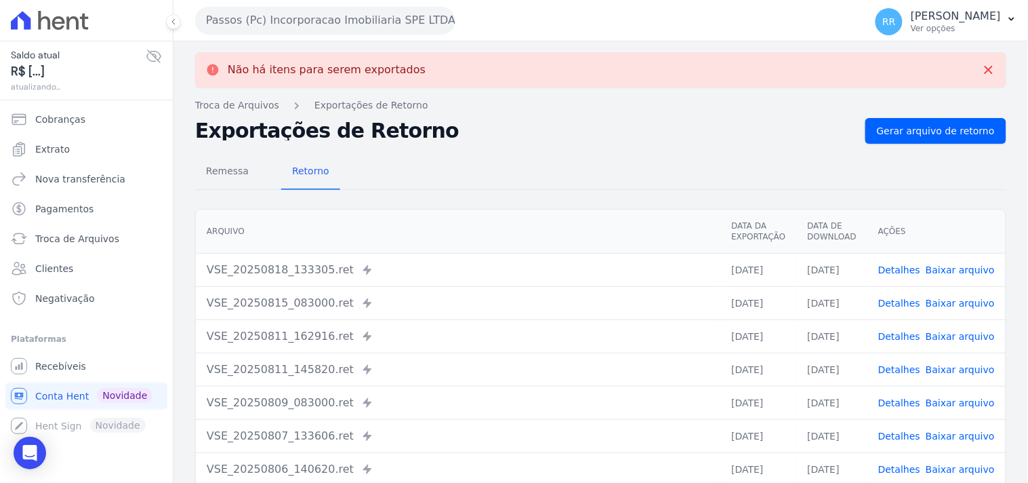
click at [313, 33] on button "Passos (Pc) Incorporacao Imobiliaria SPE LTDA" at bounding box center [325, 20] width 260 height 27
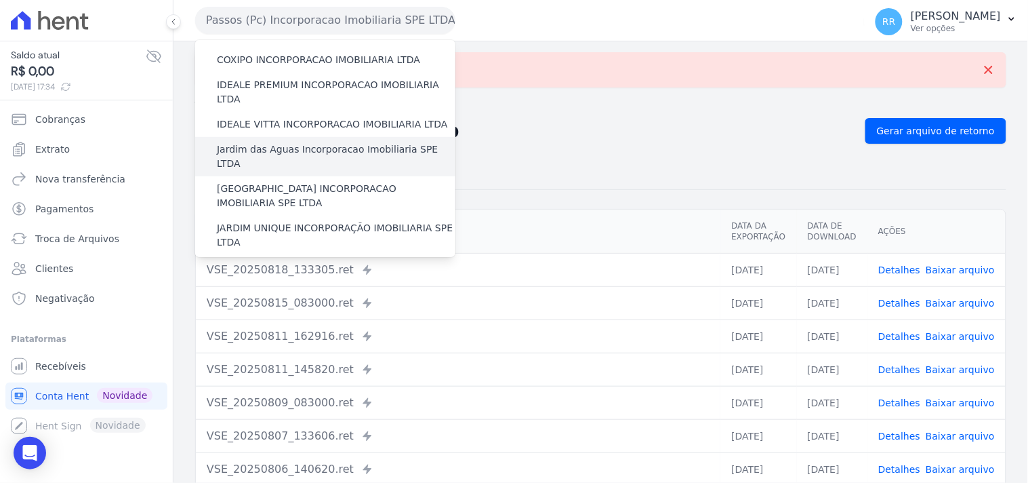
scroll to position [376, 0]
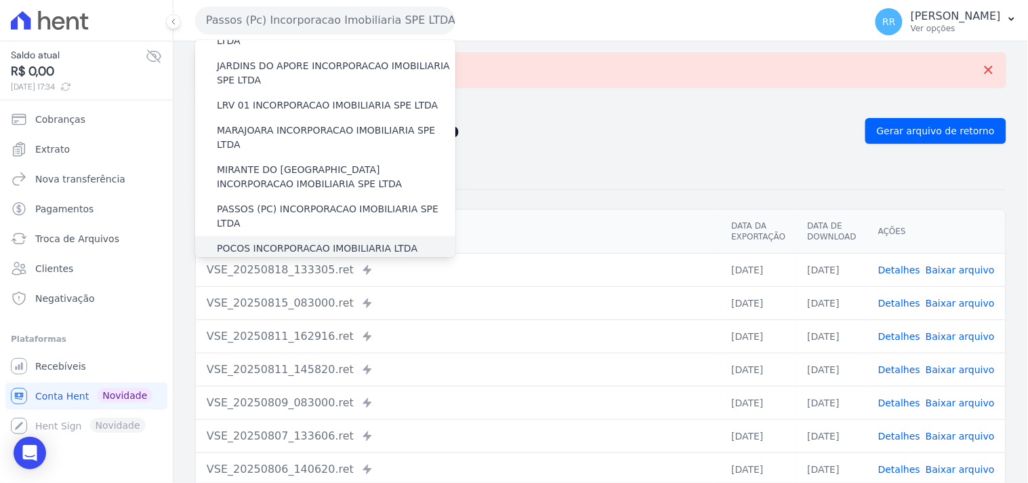
click at [270, 241] on label "POCOS INCORPORACAO IMOBILIARIA LTDA" at bounding box center [317, 248] width 201 height 14
click at [0, 0] on input "POCOS INCORPORACAO IMOBILIARIA LTDA" at bounding box center [0, 0] width 0 height 0
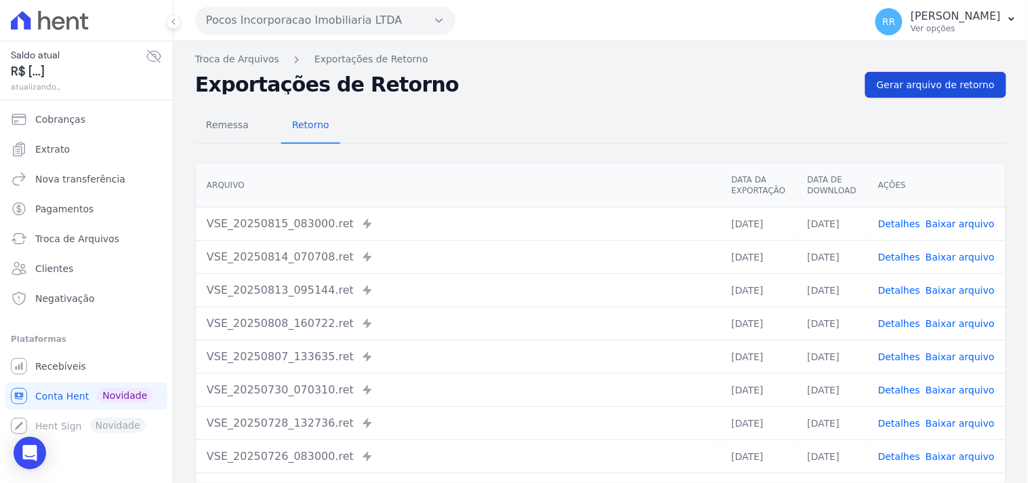
click at [964, 92] on link "Gerar arquivo de retorno" at bounding box center [935, 85] width 141 height 26
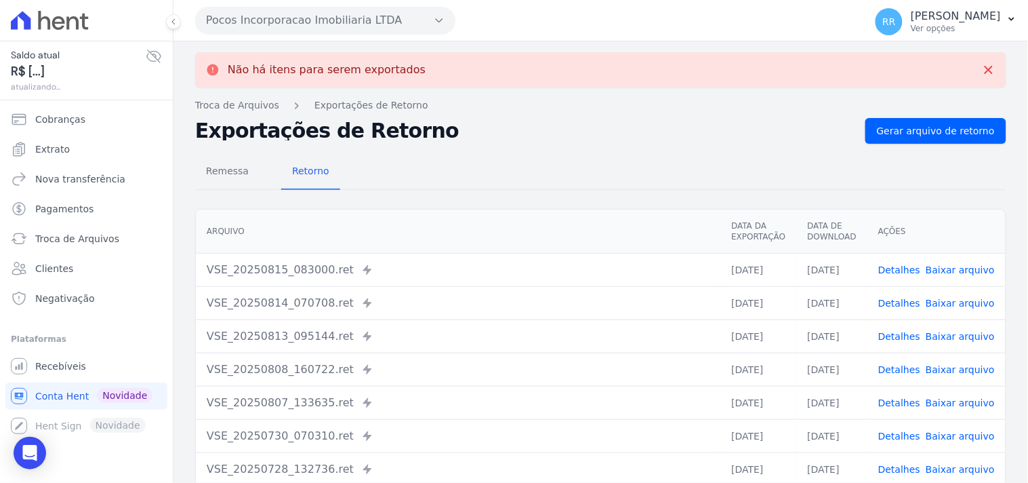
click at [355, 26] on button "Pocos Incorporacao Imobiliaria LTDA" at bounding box center [325, 20] width 260 height 27
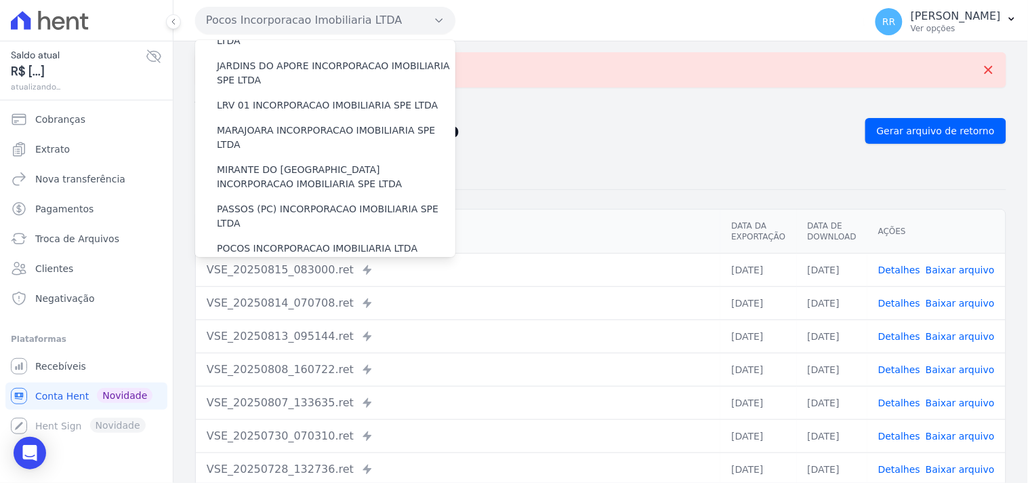
click at [299, 266] on label "RESERVA DO BOSQUE INCORPORACAO IMOBILIARIA SPE LTDA" at bounding box center [336, 280] width 239 height 28
click at [0, 0] on input "RESERVA DO BOSQUE INCORPORACAO IMOBILIARIA SPE LTDA" at bounding box center [0, 0] width 0 height 0
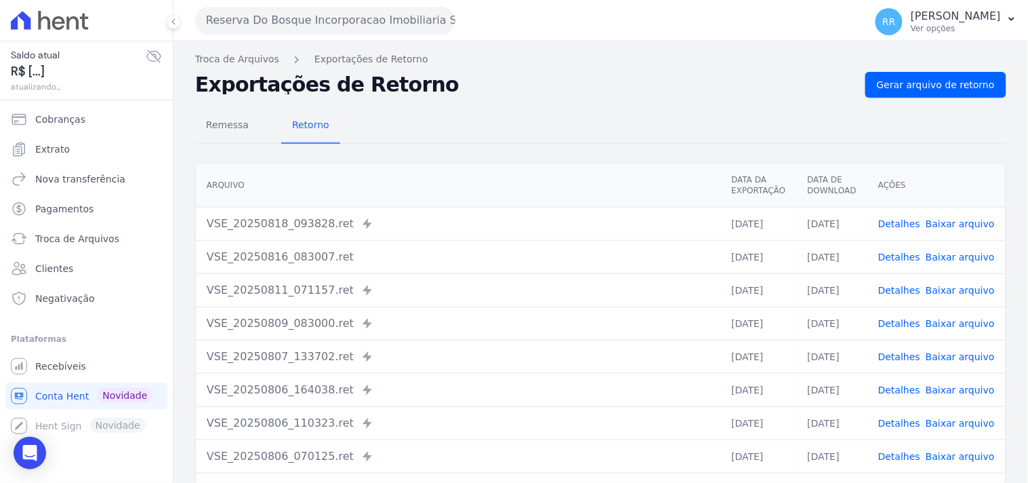
click at [973, 65] on nav "Troca de Arquivos Exportações de Retorno" at bounding box center [600, 59] width 811 height 14
click at [968, 66] on nav "Troca de Arquivos Exportações de Retorno" at bounding box center [600, 59] width 811 height 14
click at [965, 78] on span "Gerar arquivo de retorno" at bounding box center [936, 85] width 118 height 14
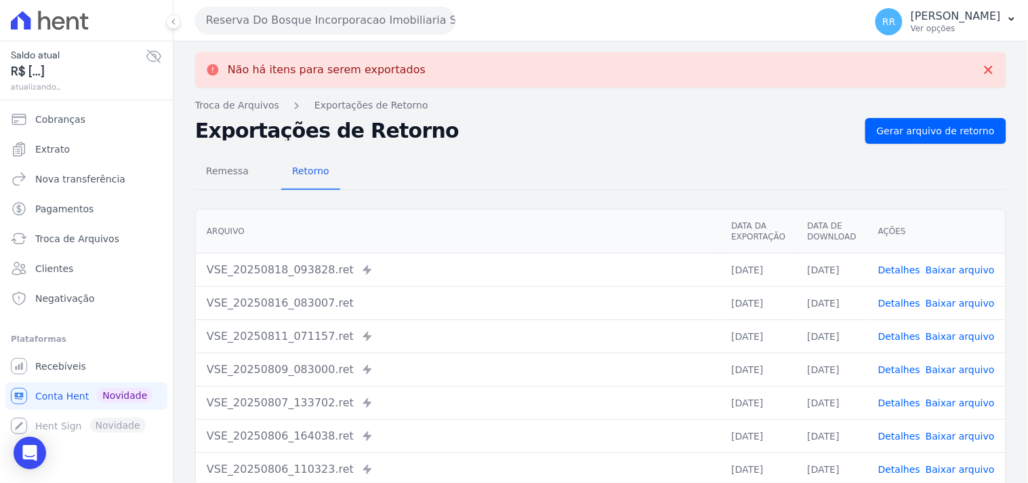
click at [233, 11] on button "Reserva Do Bosque Incorporacao Imobiliaria SPE LTDA" at bounding box center [325, 20] width 260 height 27
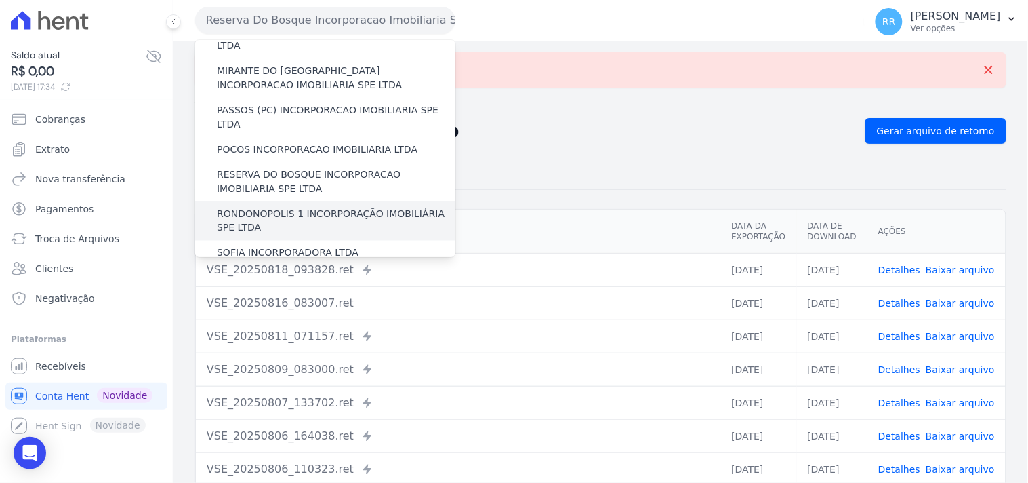
scroll to position [476, 0]
click at [238, 205] on label "RONDONOPOLIS 1 INCORPORAÇÃO IMOBILIÁRIA SPE LTDA" at bounding box center [336, 219] width 239 height 28
click at [0, 0] on input "RONDONOPOLIS 1 INCORPORAÇÃO IMOBILIÁRIA SPE LTDA" at bounding box center [0, 0] width 0 height 0
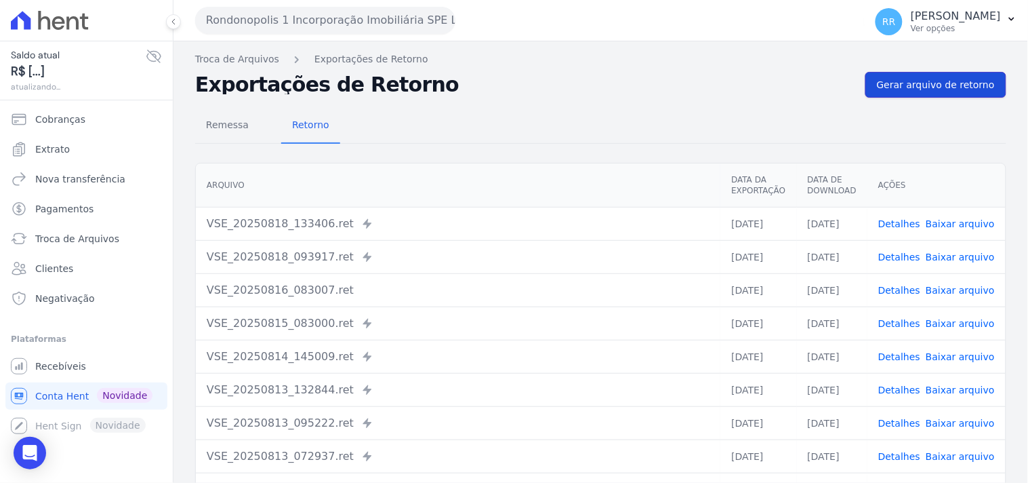
click at [901, 88] on span "Gerar arquivo de retorno" at bounding box center [936, 85] width 118 height 14
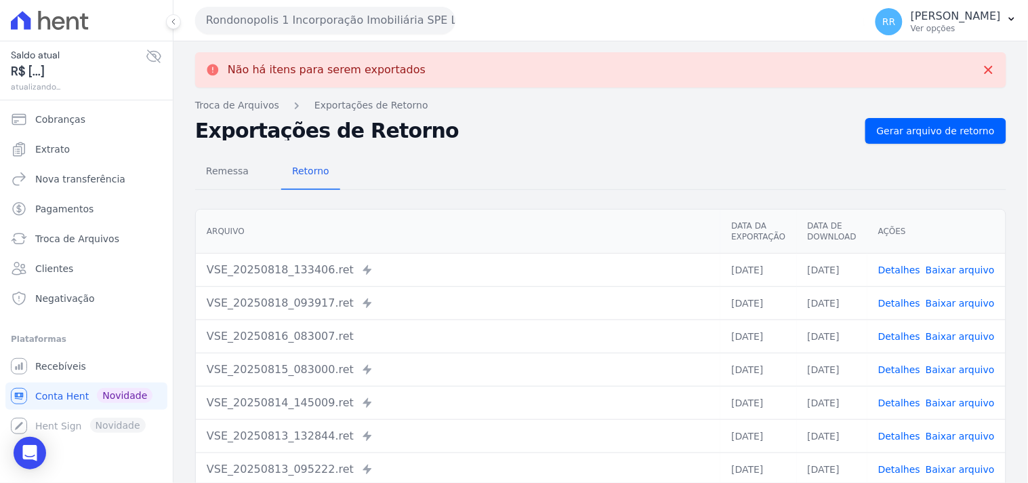
click at [369, 31] on button "Rondonopolis 1 Incorporação Imobiliária SPE LTDA" at bounding box center [325, 20] width 260 height 27
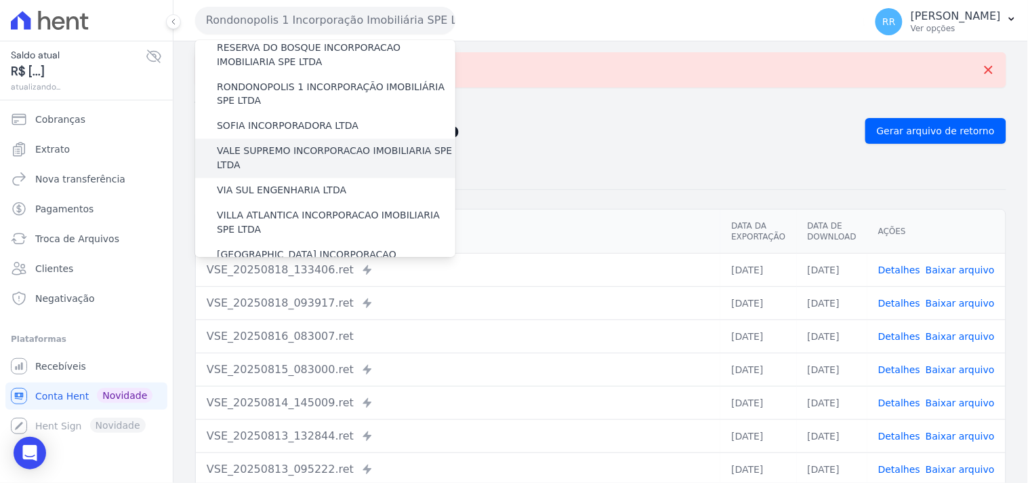
scroll to position [577, 0]
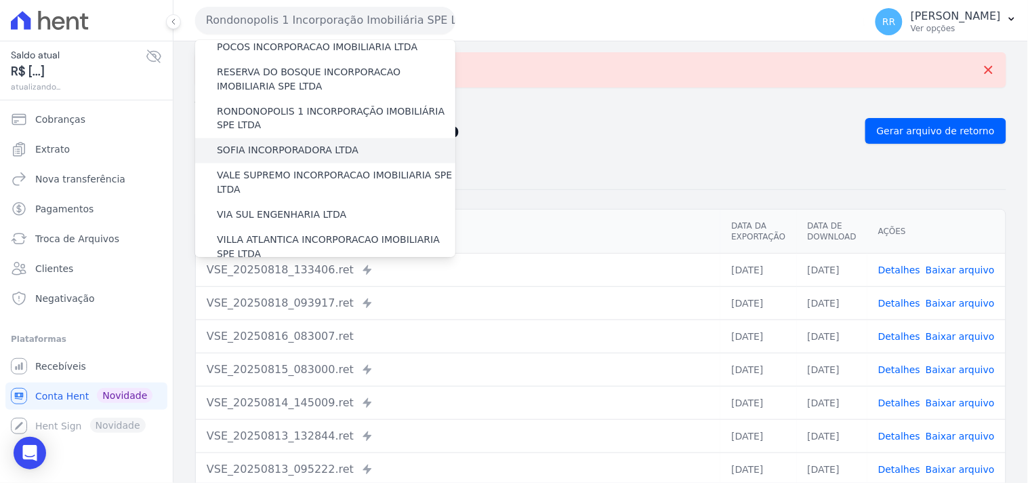
click at [282, 144] on label "SOFIA INCORPORADORA LTDA" at bounding box center [288, 151] width 142 height 14
click at [0, 0] on input "SOFIA INCORPORADORA LTDA" at bounding box center [0, 0] width 0 height 0
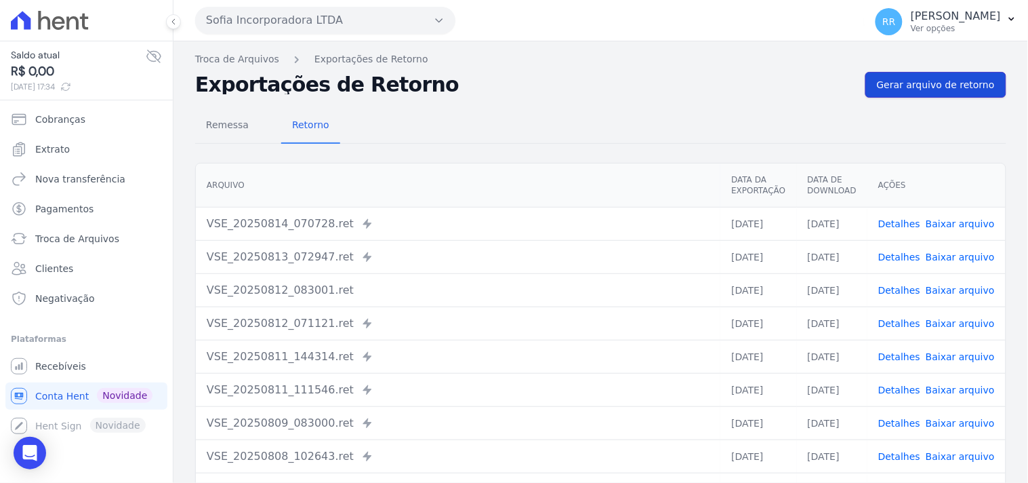
click at [884, 86] on span "Gerar arquivo de retorno" at bounding box center [936, 85] width 118 height 14
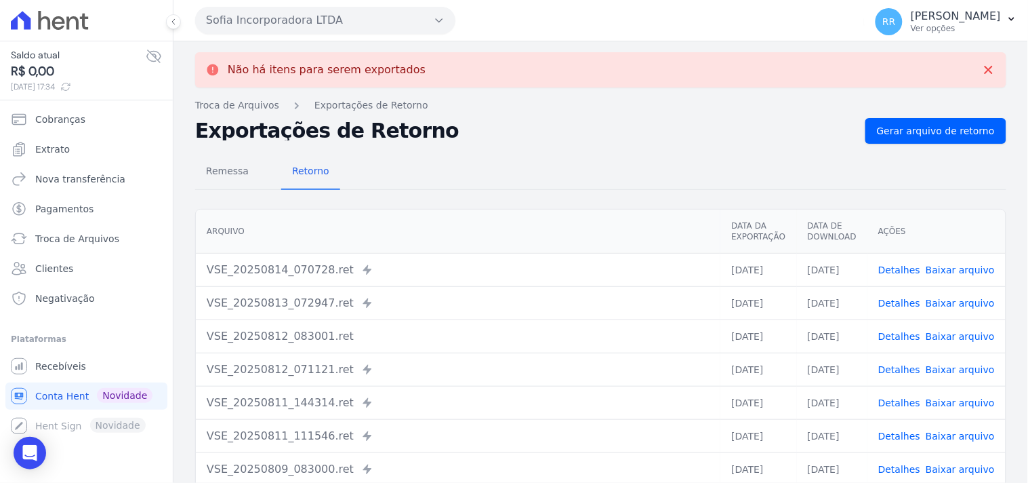
click at [260, 7] on button "Sofia Incorporadora LTDA" at bounding box center [325, 20] width 260 height 27
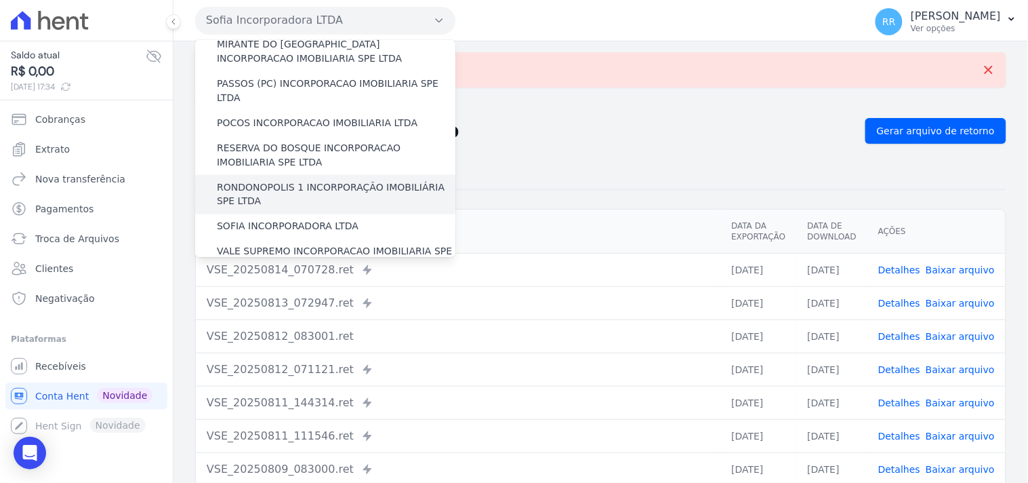
scroll to position [502, 0]
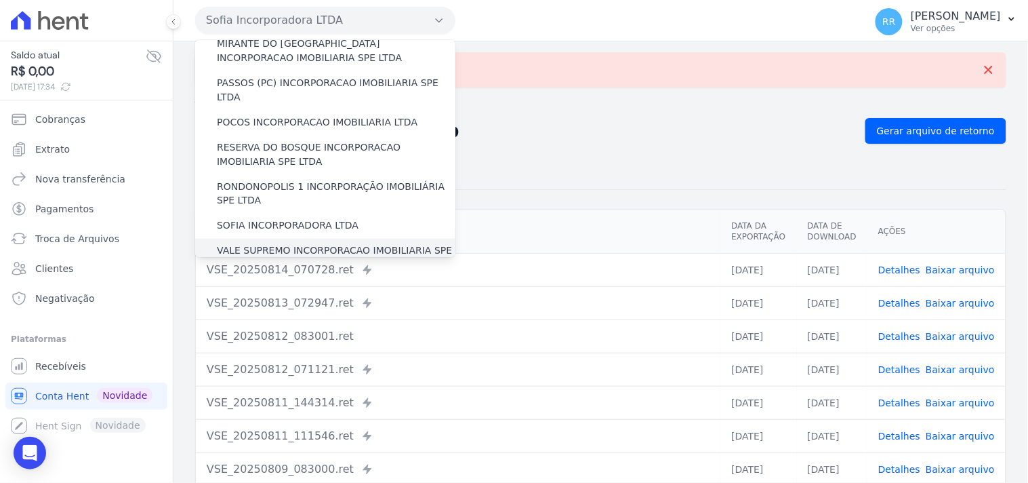
click at [268, 244] on label "VALE SUPREMO INCORPORACAO IMOBILIARIA SPE LTDA" at bounding box center [336, 258] width 239 height 28
click at [0, 0] on input "VALE SUPREMO INCORPORACAO IMOBILIARIA SPE LTDA" at bounding box center [0, 0] width 0 height 0
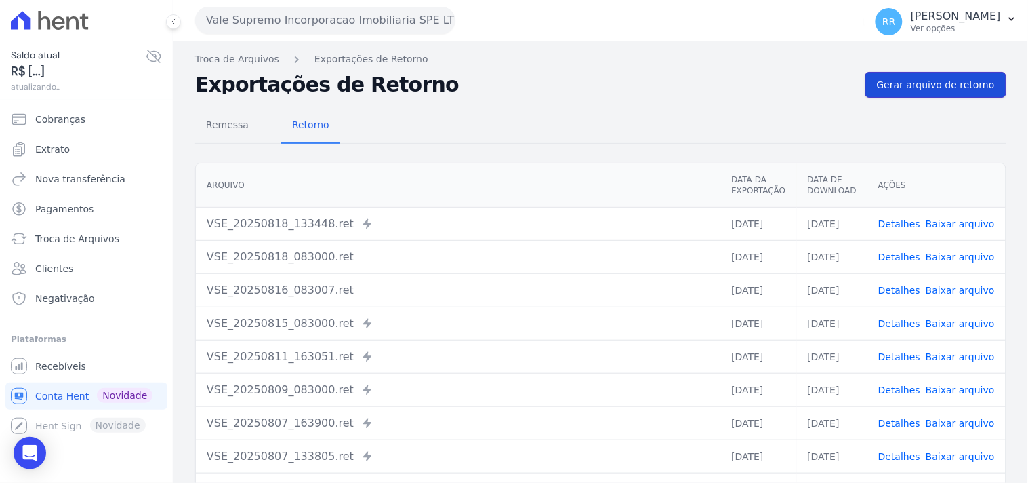
click at [929, 85] on span "Gerar arquivo de retorno" at bounding box center [936, 85] width 118 height 14
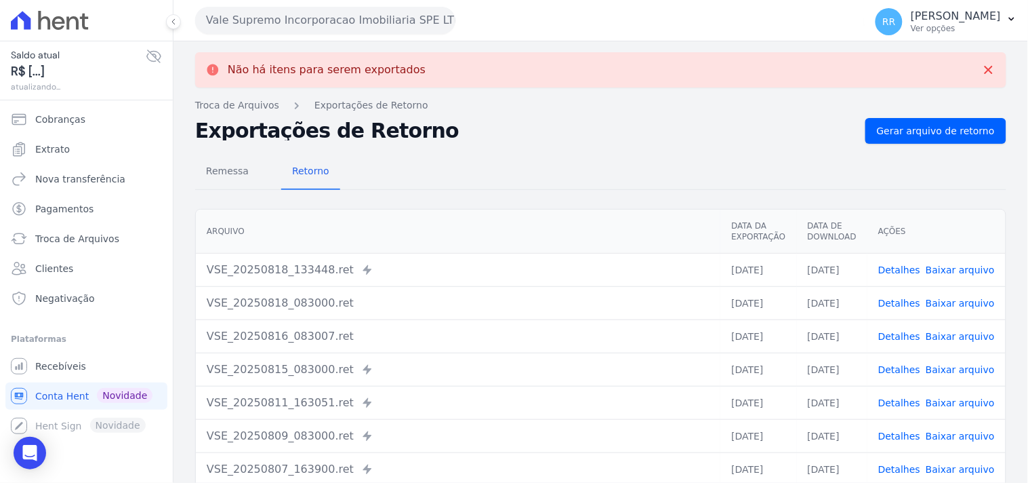
click at [234, 26] on button "Vale Supremo Incorporacao Imobiliaria SPE LTDA" at bounding box center [325, 20] width 260 height 27
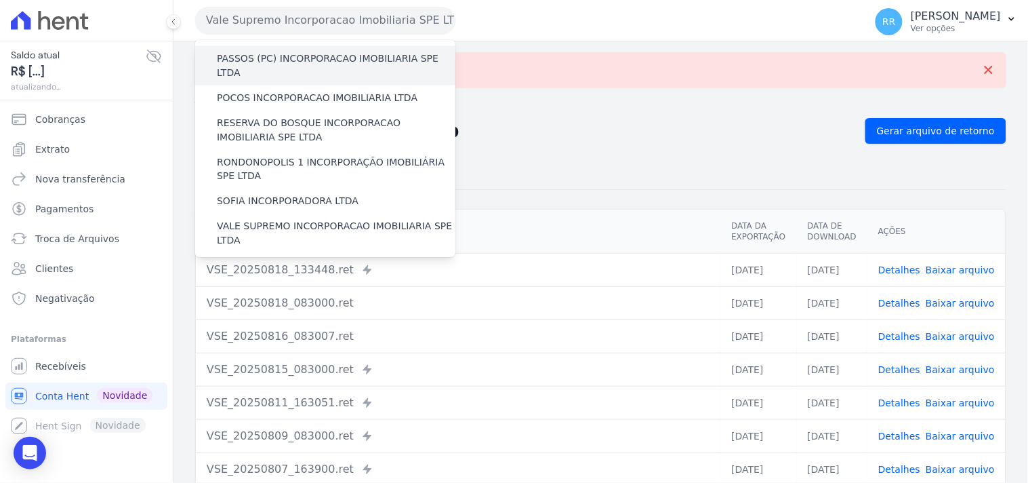
scroll to position [605, 0]
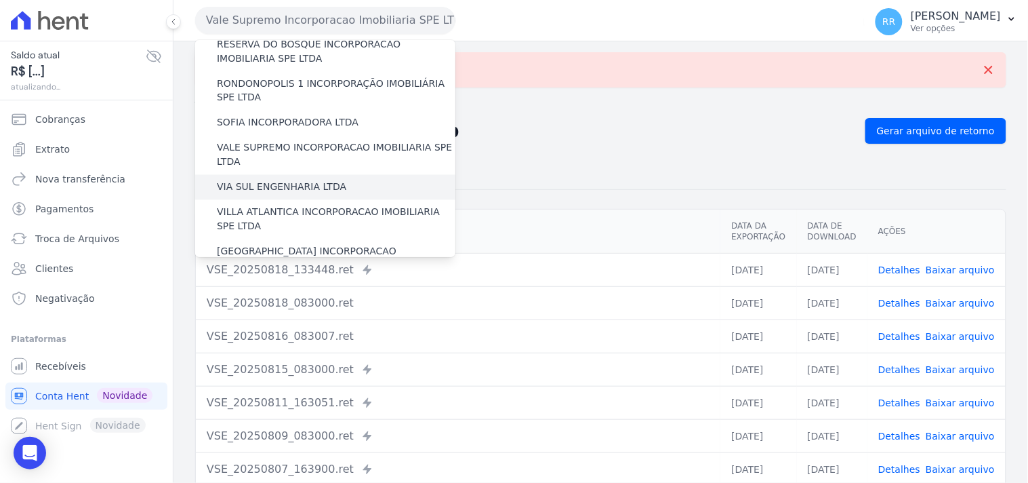
click at [251, 180] on label "VIA SUL ENGENHARIA LTDA" at bounding box center [281, 187] width 129 height 14
click at [0, 0] on input "VIA SUL ENGENHARIA LTDA" at bounding box center [0, 0] width 0 height 0
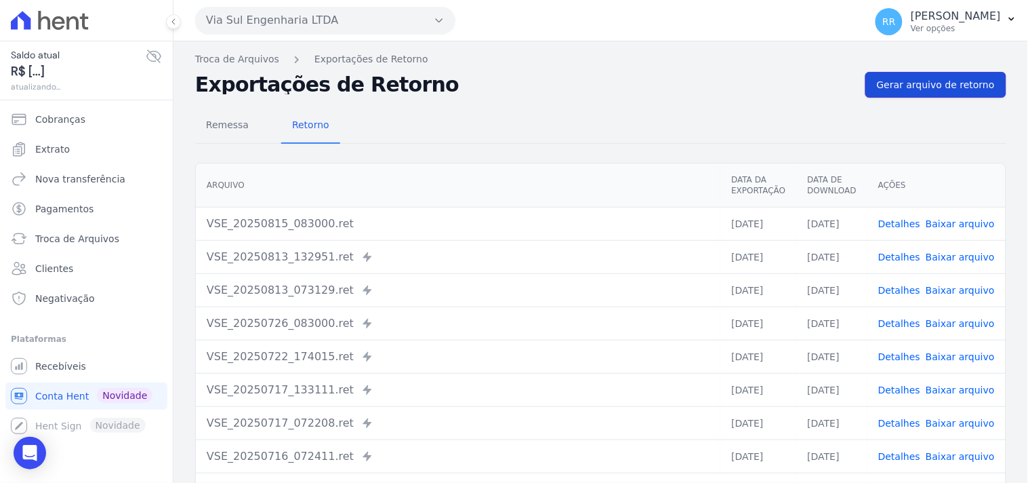
click at [900, 92] on link "Gerar arquivo de retorno" at bounding box center [935, 85] width 141 height 26
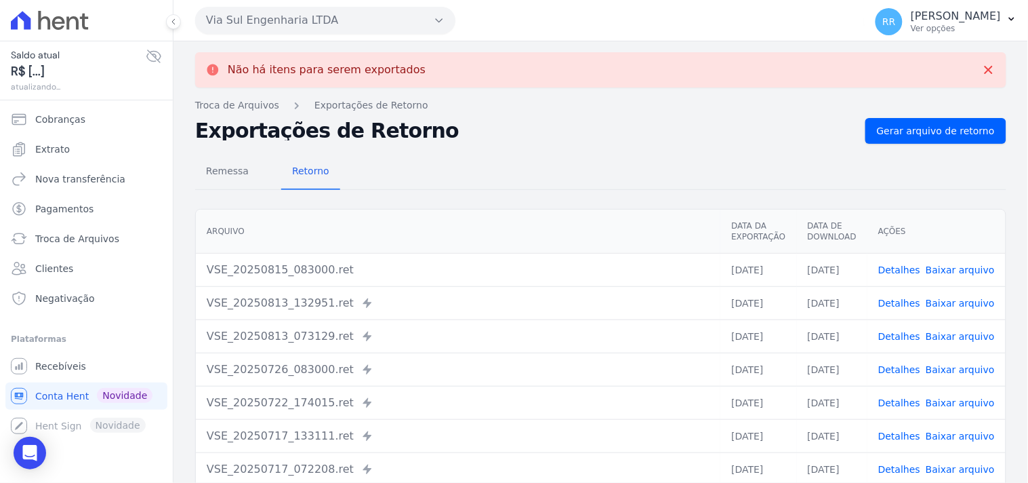
click at [270, 21] on button "Via Sul Engenharia LTDA" at bounding box center [325, 20] width 260 height 27
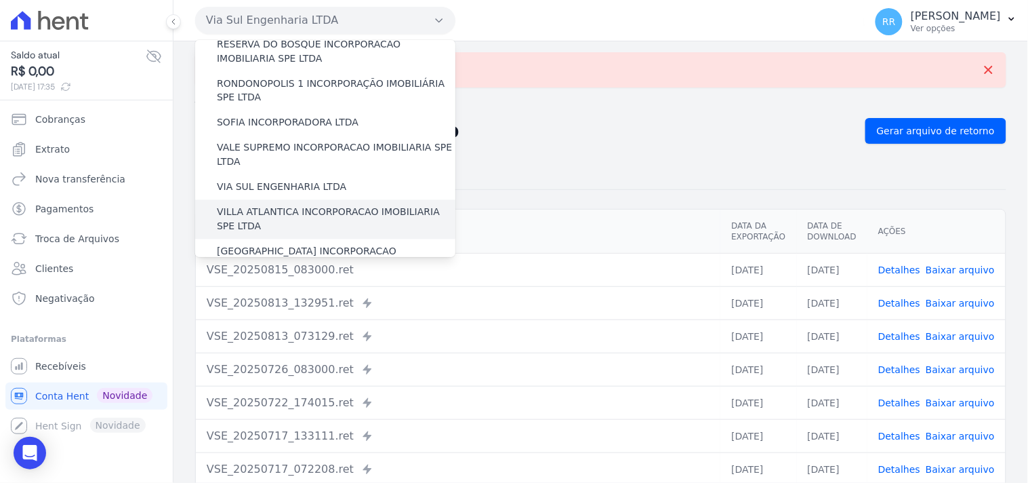
click at [277, 205] on label "VILLA ATLANTICA INCORPORACAO IMOBILIARIA SPE LTDA" at bounding box center [336, 219] width 239 height 28
click at [0, 0] on input "VILLA ATLANTICA INCORPORACAO IMOBILIARIA SPE LTDA" at bounding box center [0, 0] width 0 height 0
click at [276, 205] on label "VILLA ATLANTICA INCORPORACAO IMOBILIARIA SPE LTDA" at bounding box center [336, 219] width 239 height 28
click at [0, 0] on input "VILLA ATLANTICA INCORPORACAO IMOBILIARIA SPE LTDA" at bounding box center [0, 0] width 0 height 0
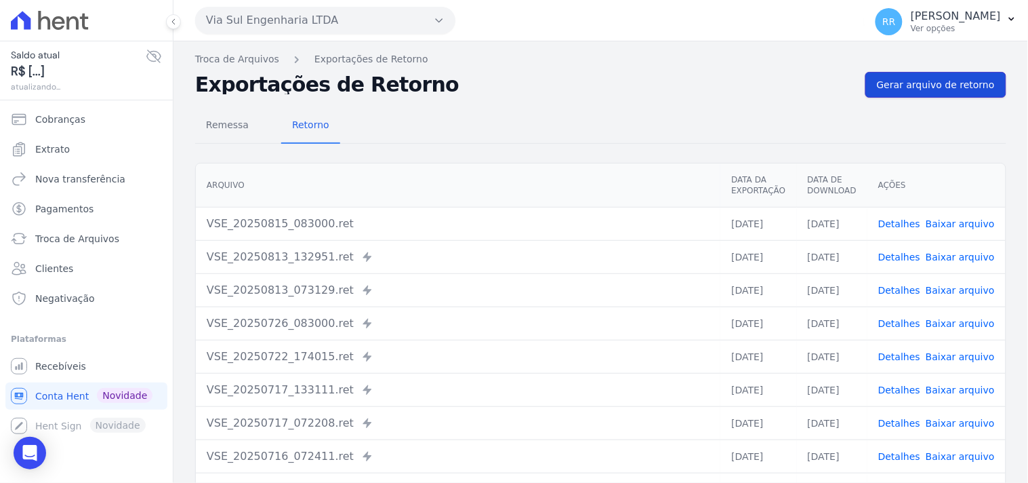
click at [873, 82] on link "Gerar arquivo de retorno" at bounding box center [935, 85] width 141 height 26
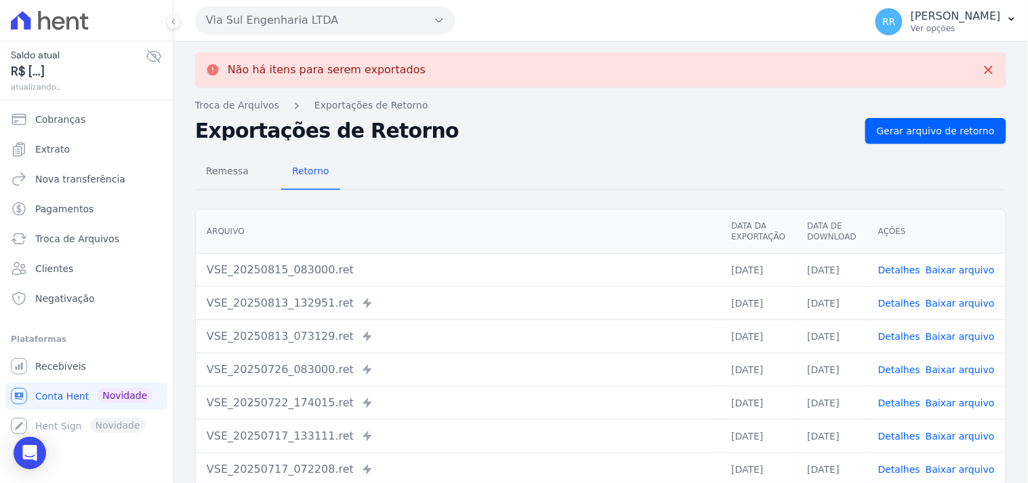
click at [331, 20] on button "Via Sul Engenharia LTDA" at bounding box center [325, 20] width 260 height 27
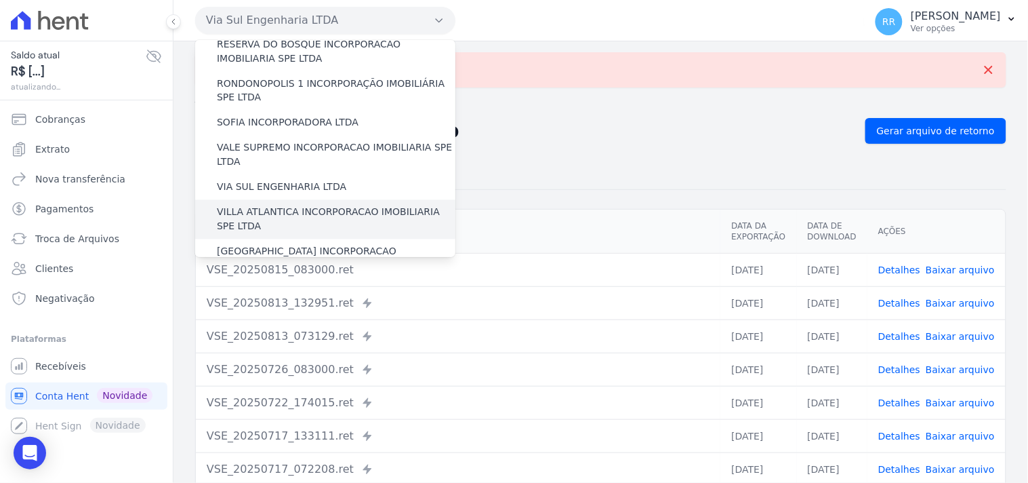
click at [255, 205] on label "VILLA ATLANTICA INCORPORACAO IMOBILIARIA SPE LTDA" at bounding box center [336, 219] width 239 height 28
click at [0, 0] on input "VILLA ATLANTICA INCORPORACAO IMOBILIARIA SPE LTDA" at bounding box center [0, 0] width 0 height 0
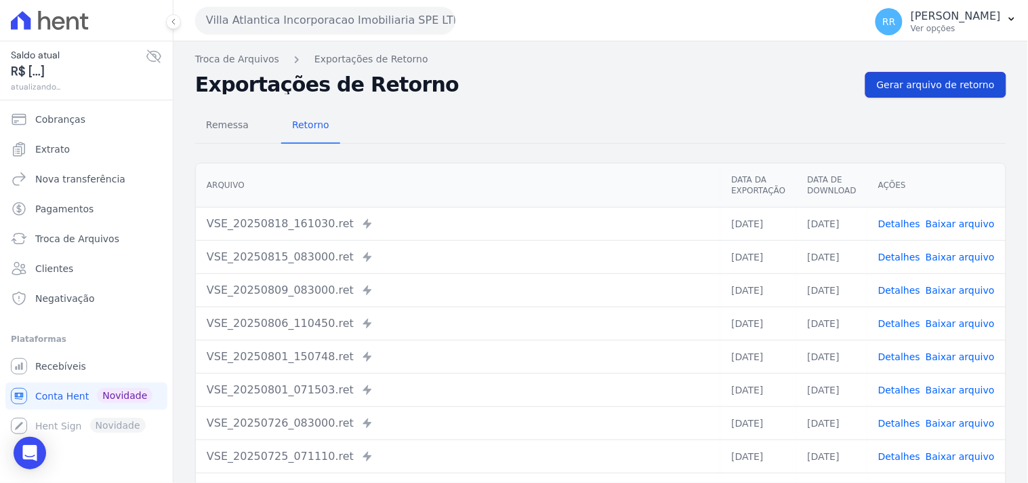
click at [909, 75] on link "Gerar arquivo de retorno" at bounding box center [935, 85] width 141 height 26
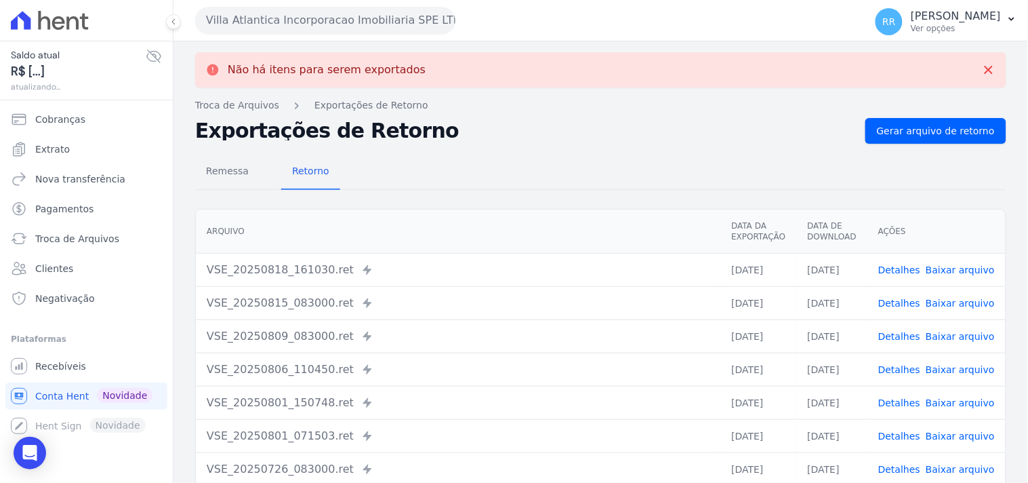
click at [325, 19] on button "Villa Atlantica Incorporacao Imobiliaria SPE LTDA" at bounding box center [325, 20] width 260 height 27
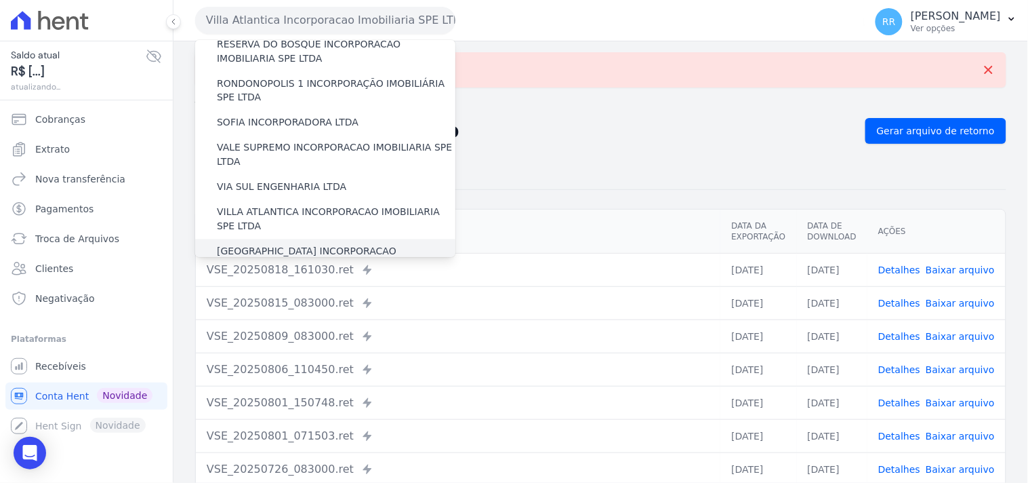
click at [251, 245] on label "[GEOGRAPHIC_DATA] INCORPORACAO IMOBILIARIA SPE LTDA" at bounding box center [336, 259] width 239 height 28
click at [0, 0] on input "[GEOGRAPHIC_DATA] INCORPORACAO IMOBILIARIA SPE LTDA" at bounding box center [0, 0] width 0 height 0
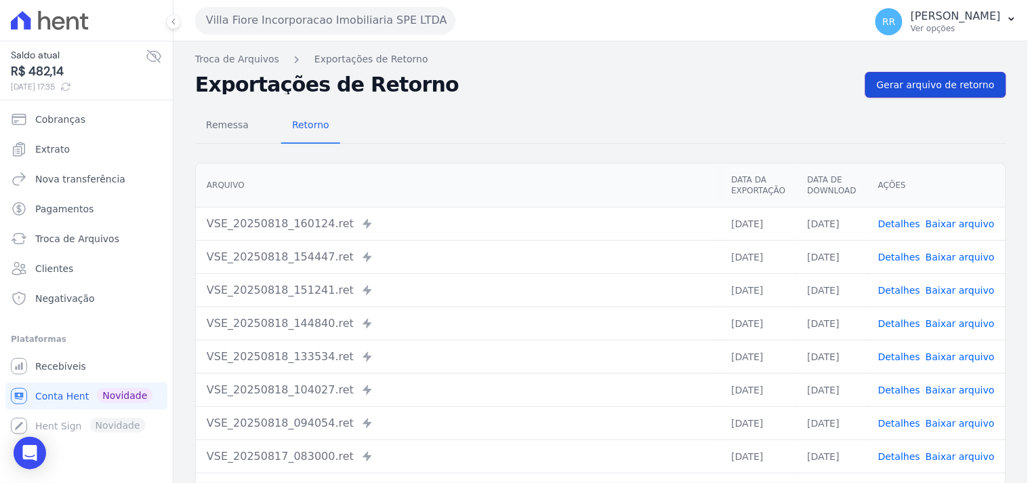
click at [925, 89] on span "Gerar arquivo de retorno" at bounding box center [936, 85] width 118 height 14
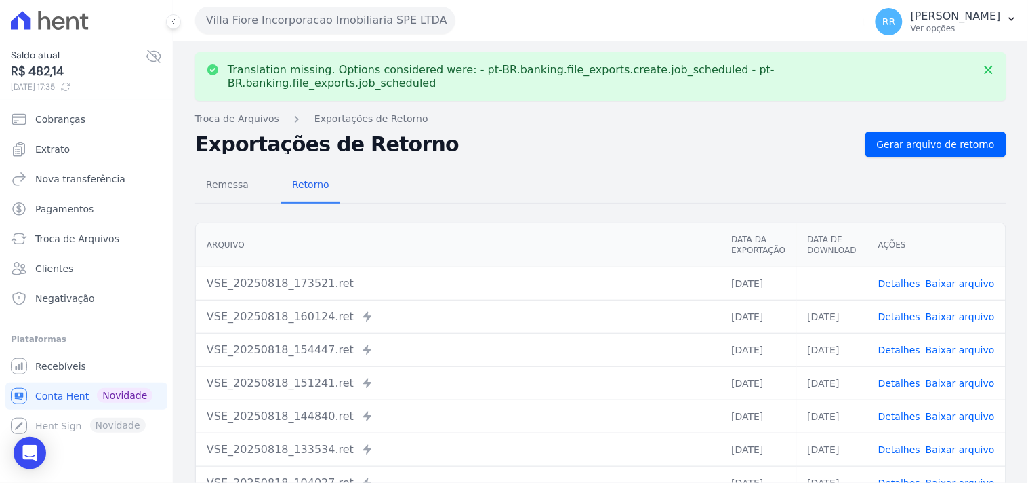
click at [954, 278] on link "Baixar arquivo" at bounding box center [960, 283] width 69 height 11
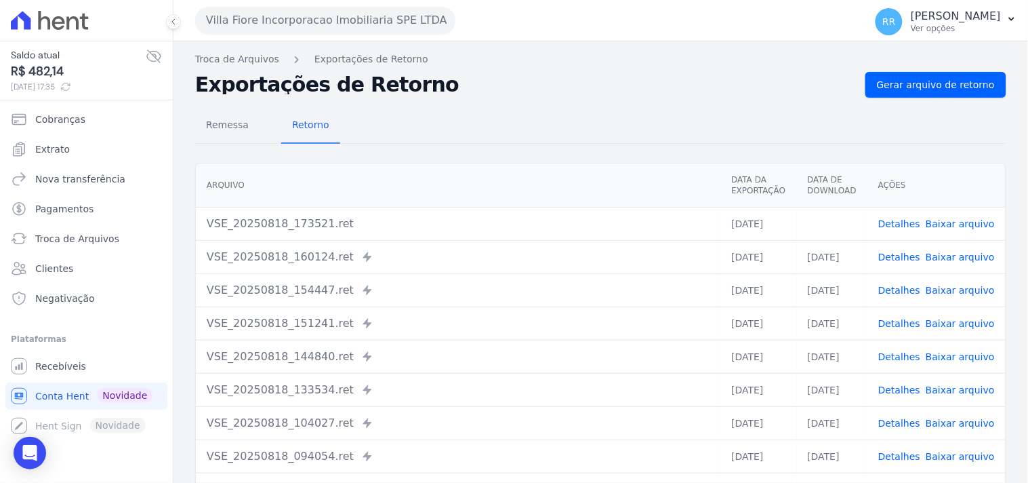
drag, startPoint x: 536, startPoint y: 85, endPoint x: 527, endPoint y: 84, distance: 8.8
click at [536, 85] on h2 "Exportações de Retorno" at bounding box center [524, 84] width 659 height 19
click at [348, 18] on button "Villa Fiore Incorporacao Imobiliaria SPE LTDA" at bounding box center [325, 20] width 260 height 27
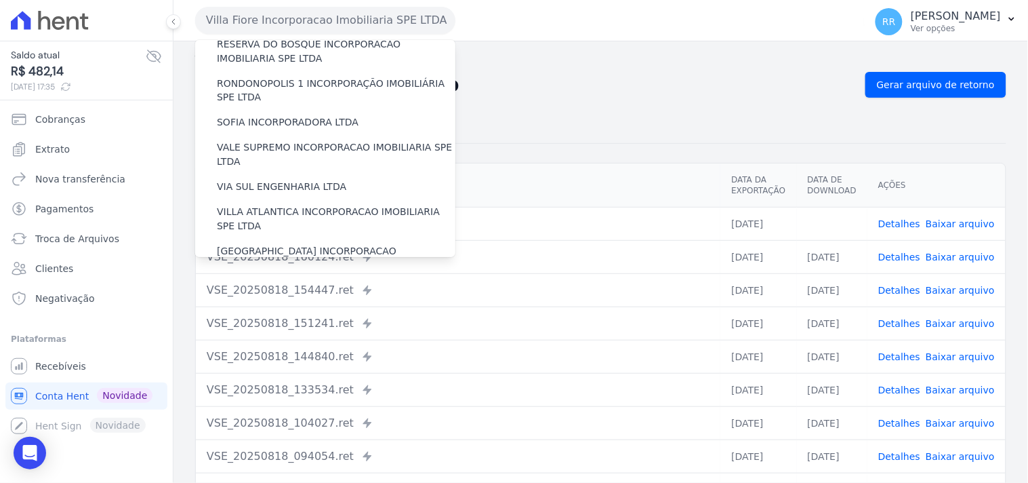
click at [274, 284] on label "VILLA TROPICAL INCORPORAÇÃO IMOBILIÁRIA SPE LTDA" at bounding box center [336, 298] width 239 height 28
click at [0, 0] on input "VILLA TROPICAL INCORPORAÇÃO IMOBILIÁRIA SPE LTDA" at bounding box center [0, 0] width 0 height 0
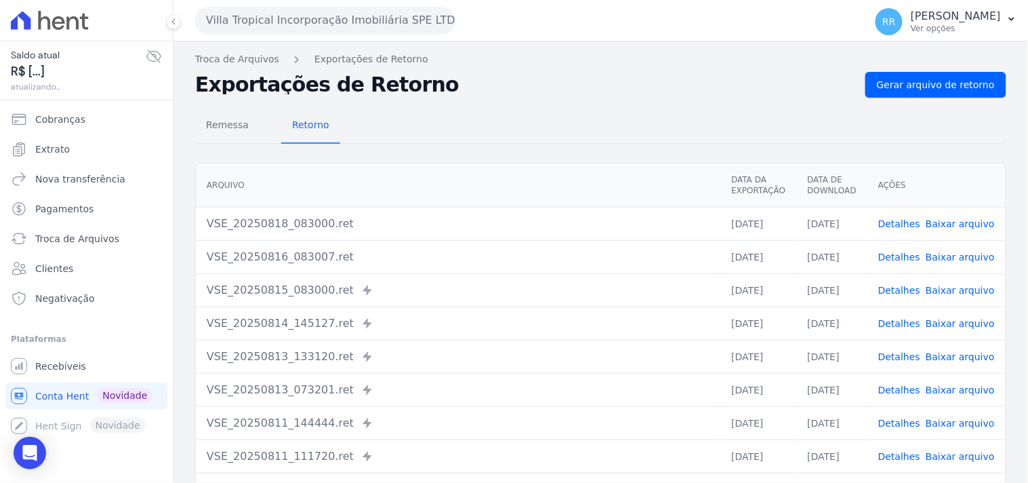
click at [892, 64] on nav "Troca de Arquivos Exportações de Retorno" at bounding box center [600, 59] width 811 height 14
click at [899, 75] on link "Gerar arquivo de retorno" at bounding box center [935, 85] width 141 height 26
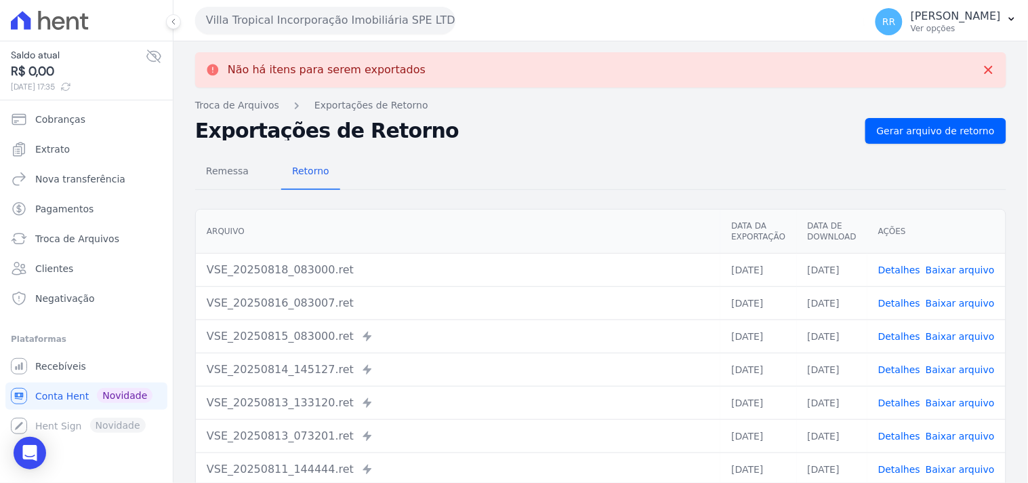
click at [385, 15] on button "Villa Tropical Incorporação Imobiliária SPE LTDA" at bounding box center [325, 20] width 260 height 27
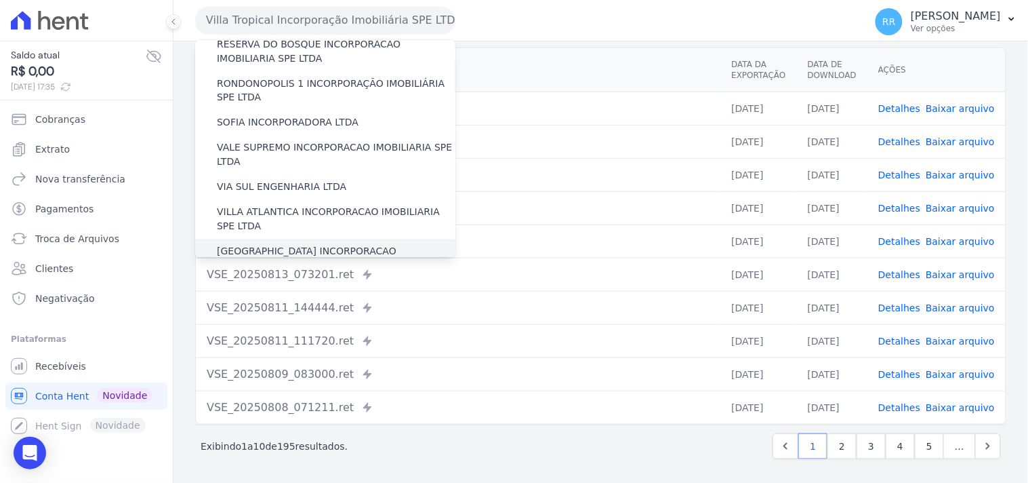
click at [314, 239] on div "[GEOGRAPHIC_DATA] INCORPORACAO IMOBILIARIA SPE LTDA" at bounding box center [325, 258] width 260 height 39
click at [314, 245] on label "[GEOGRAPHIC_DATA] INCORPORACAO IMOBILIARIA SPE LTDA" at bounding box center [336, 259] width 239 height 28
click at [0, 0] on input "[GEOGRAPHIC_DATA] INCORPORACAO IMOBILIARIA SPE LTDA" at bounding box center [0, 0] width 0 height 0
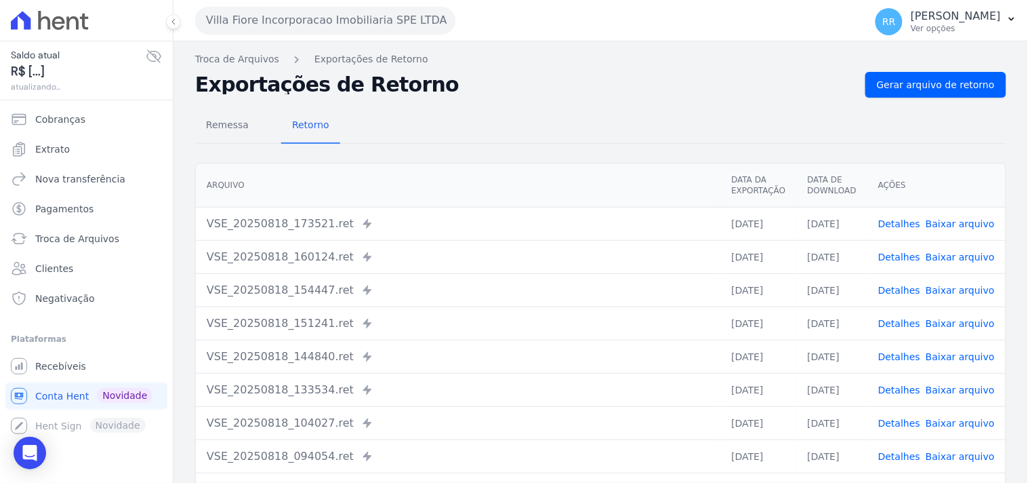
click at [886, 219] on link "Detalhes" at bounding box center [899, 223] width 42 height 11
